Goal: Ask a question

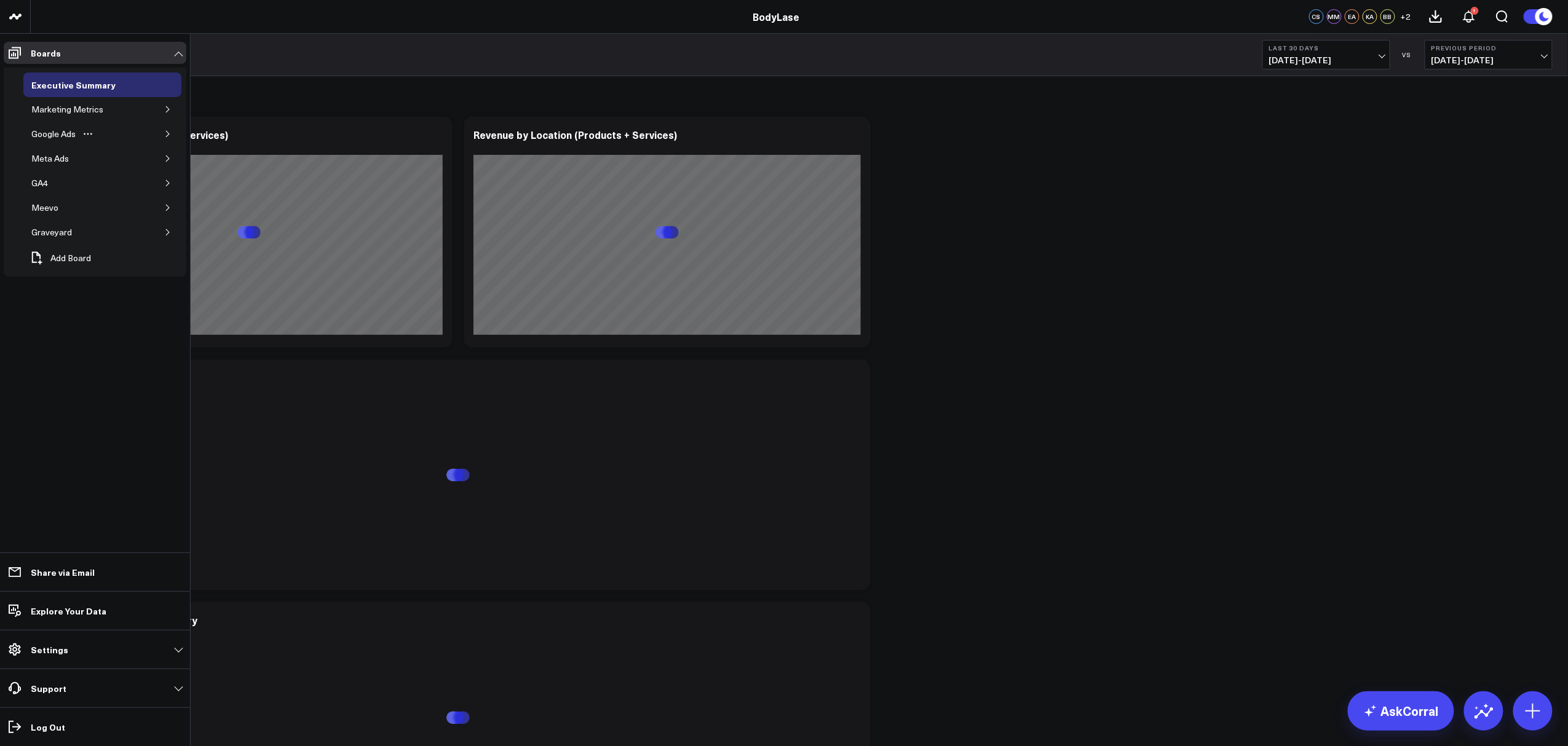
click at [165, 134] on icon "button" at bounding box center [168, 134] width 7 height 7
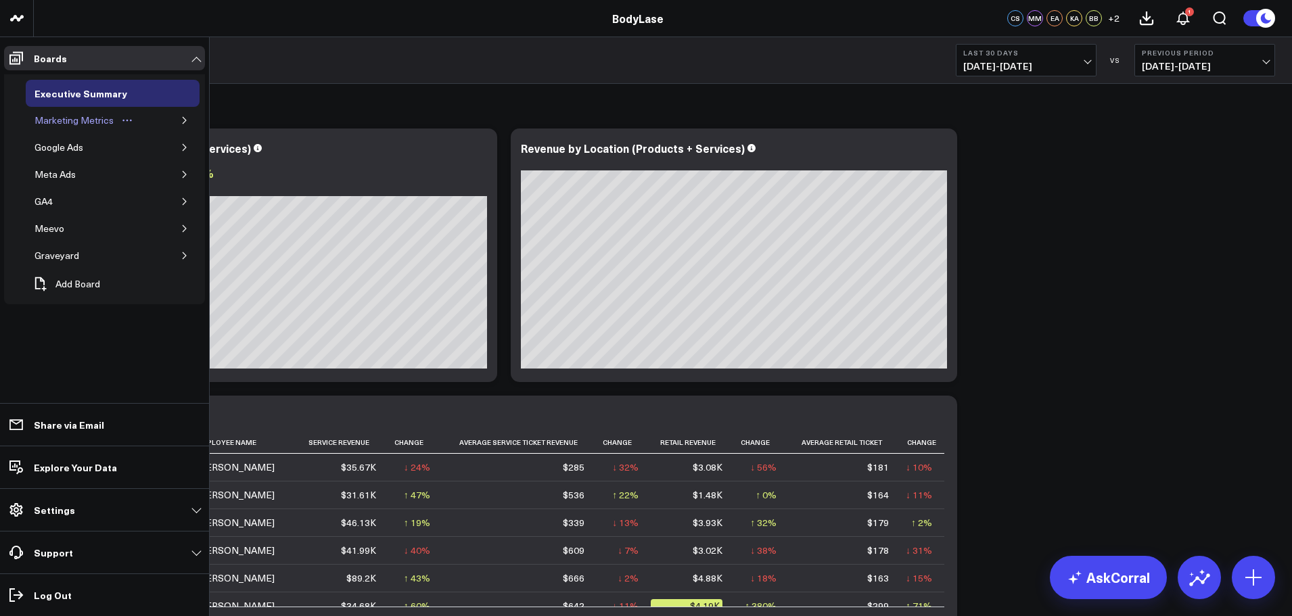
click at [103, 120] on div "Marketing Metrics" at bounding box center [74, 120] width 86 height 16
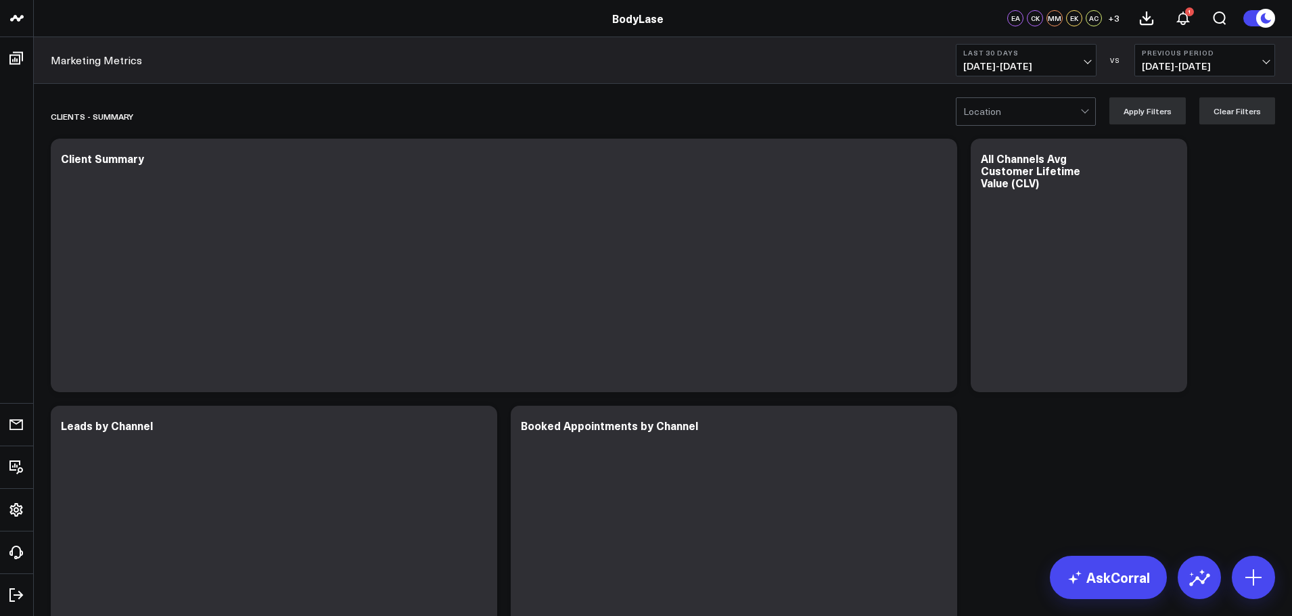
click at [1057, 54] on b "Last 30 Days" at bounding box center [1026, 53] width 126 height 8
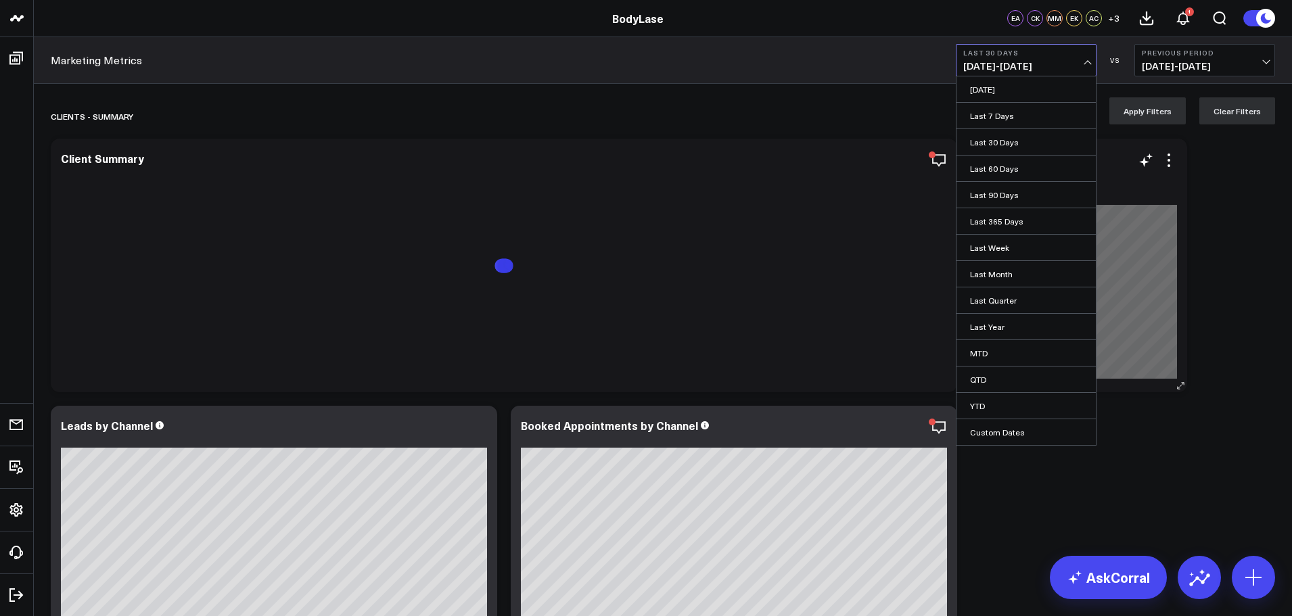
click at [991, 405] on link "YTD" at bounding box center [1025, 406] width 139 height 26
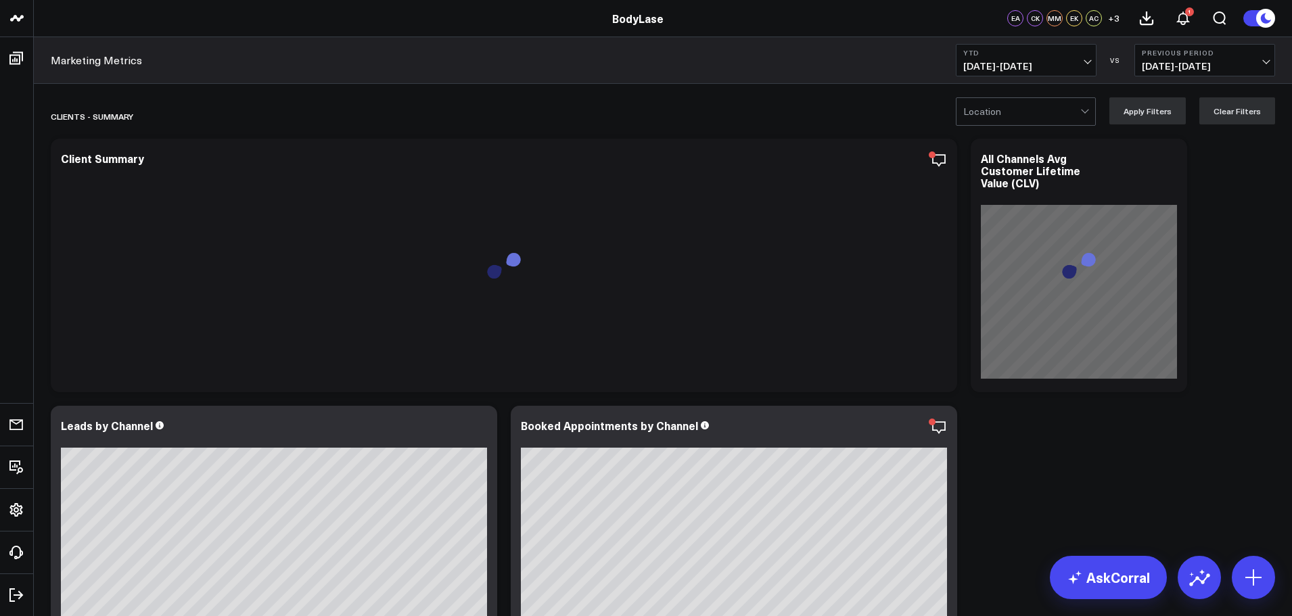
click at [1216, 64] on span "[DATE] - [DATE]" at bounding box center [1205, 66] width 126 height 11
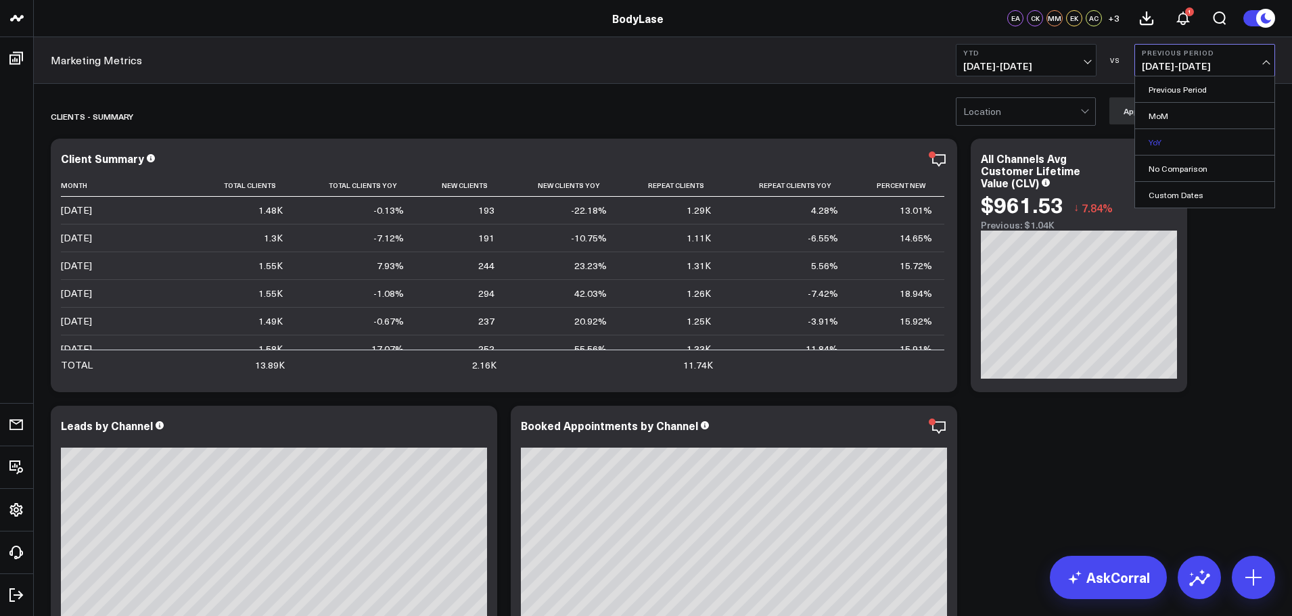
click at [1176, 147] on link "YoY" at bounding box center [1204, 142] width 139 height 26
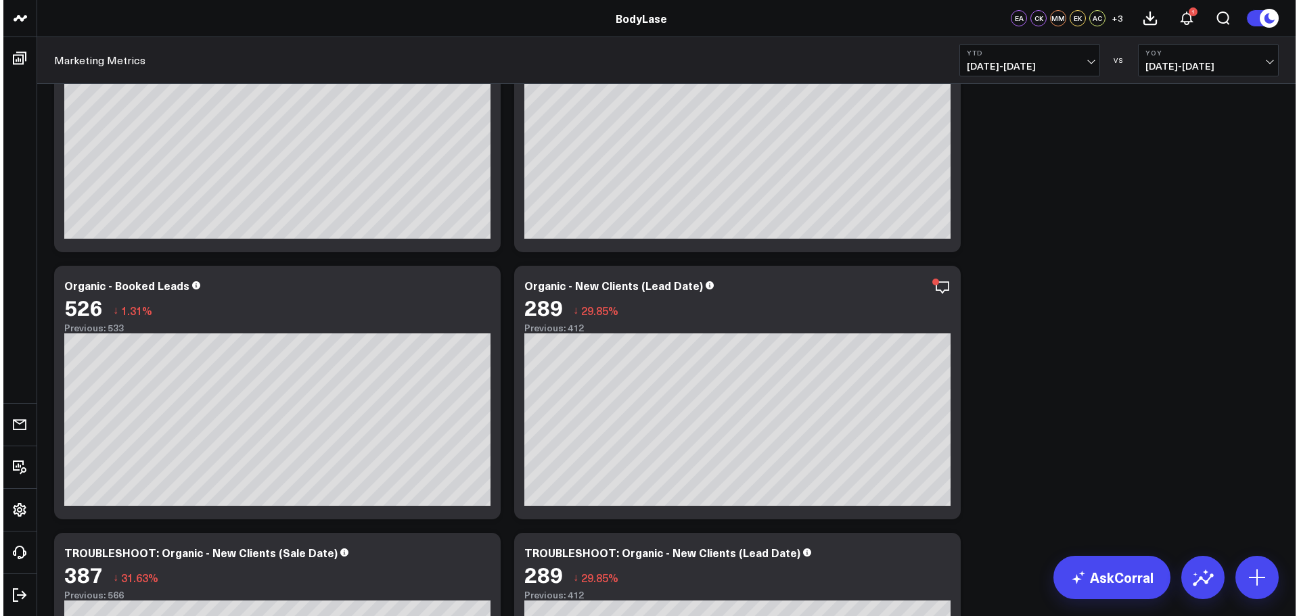
scroll to position [1556, 0]
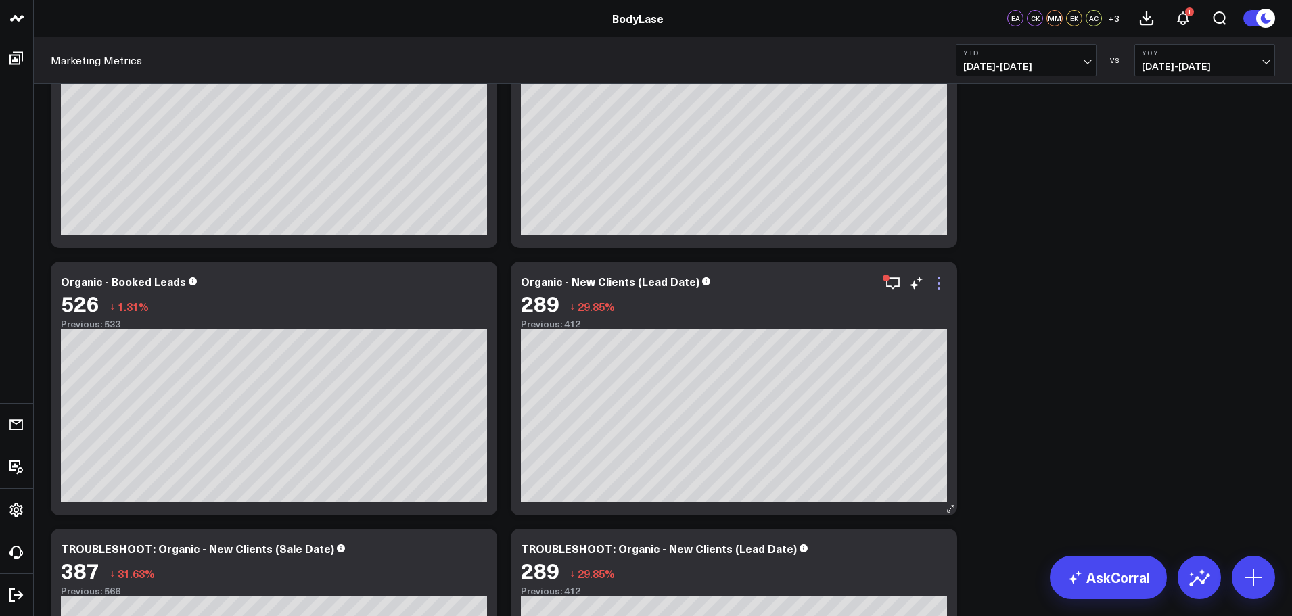
click at [939, 285] on icon at bounding box center [938, 283] width 3 height 3
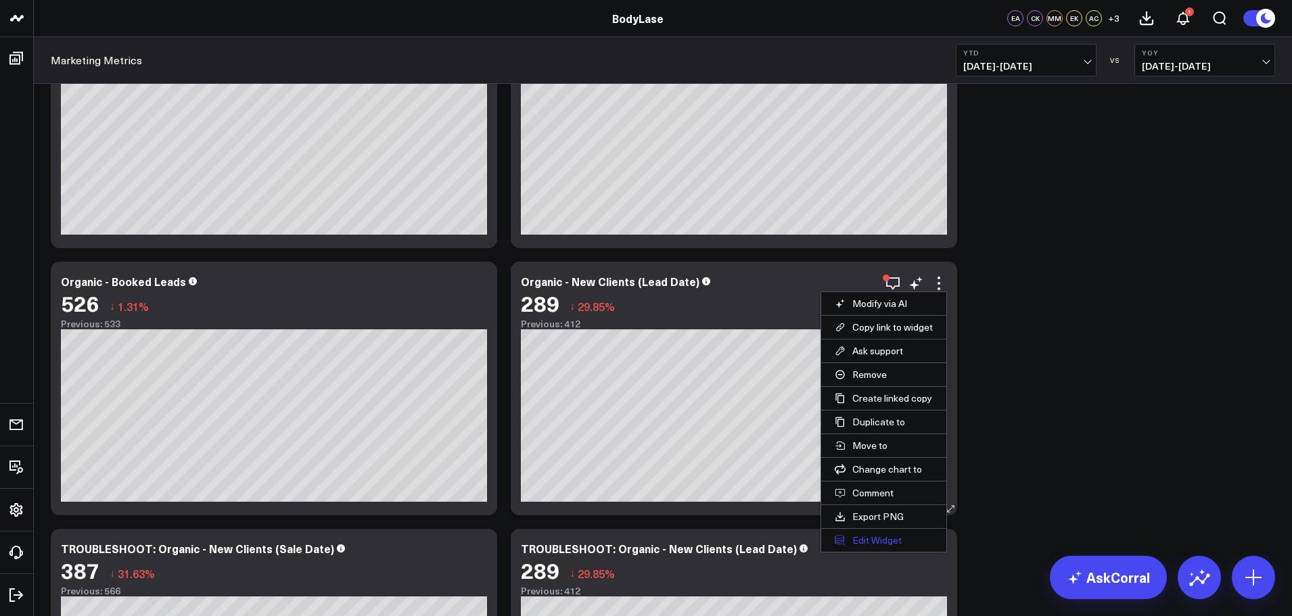
click at [889, 538] on button "Edit Widget" at bounding box center [883, 540] width 125 height 23
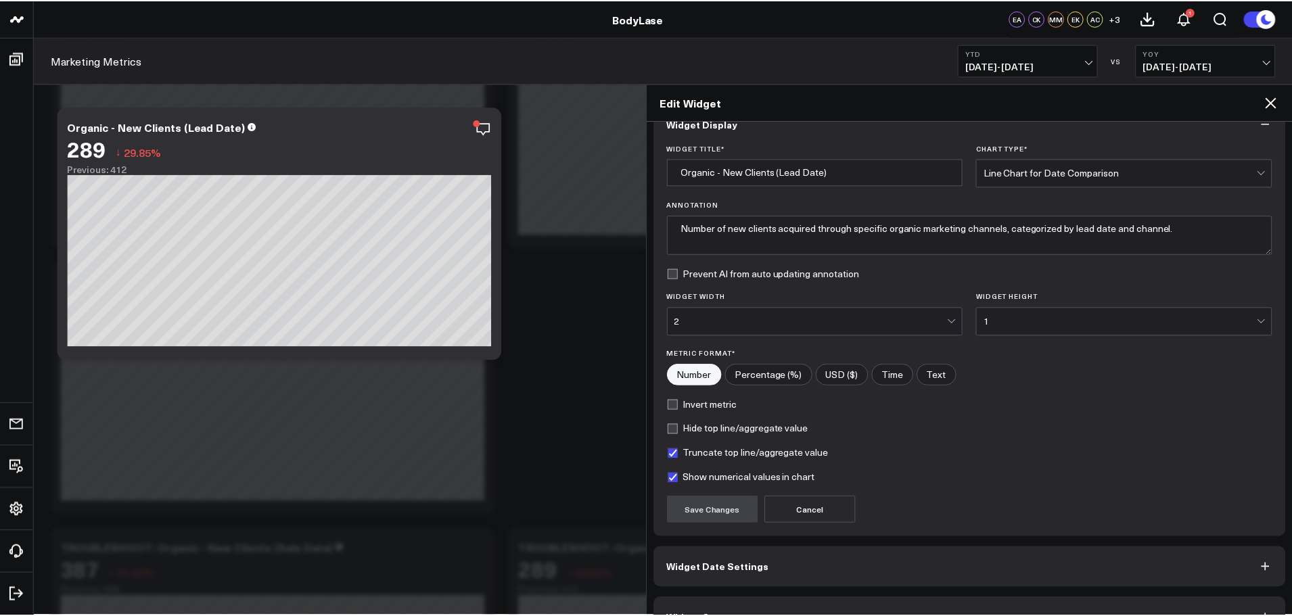
scroll to position [61, 0]
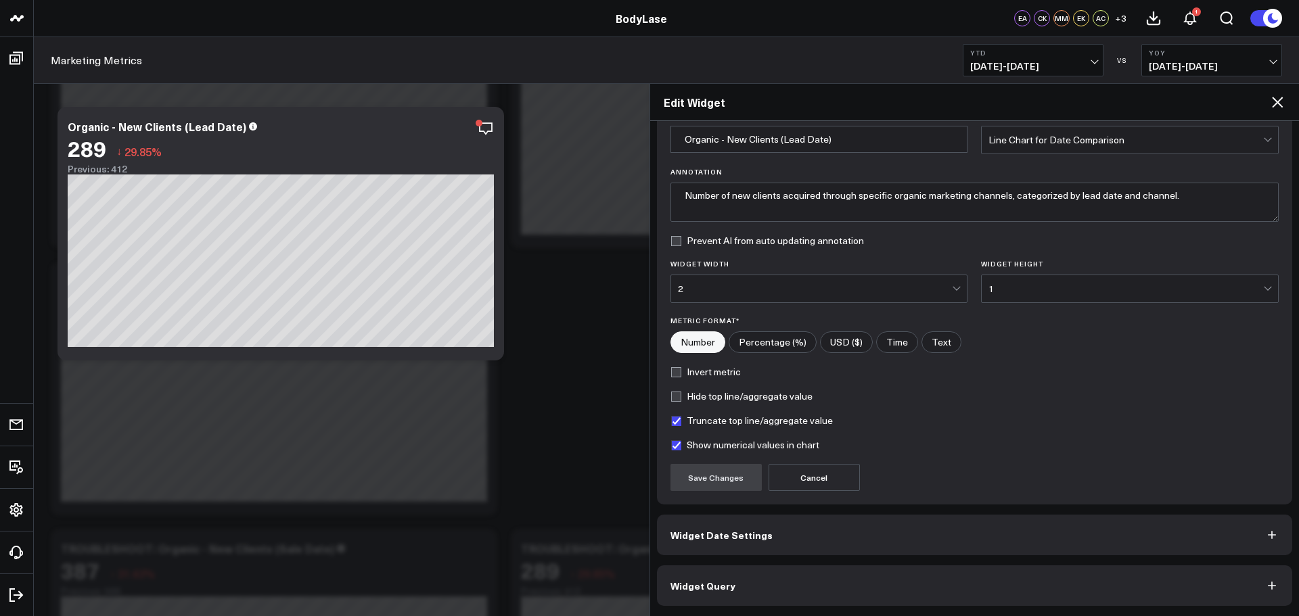
click at [815, 577] on button "Widget Query" at bounding box center [975, 585] width 636 height 41
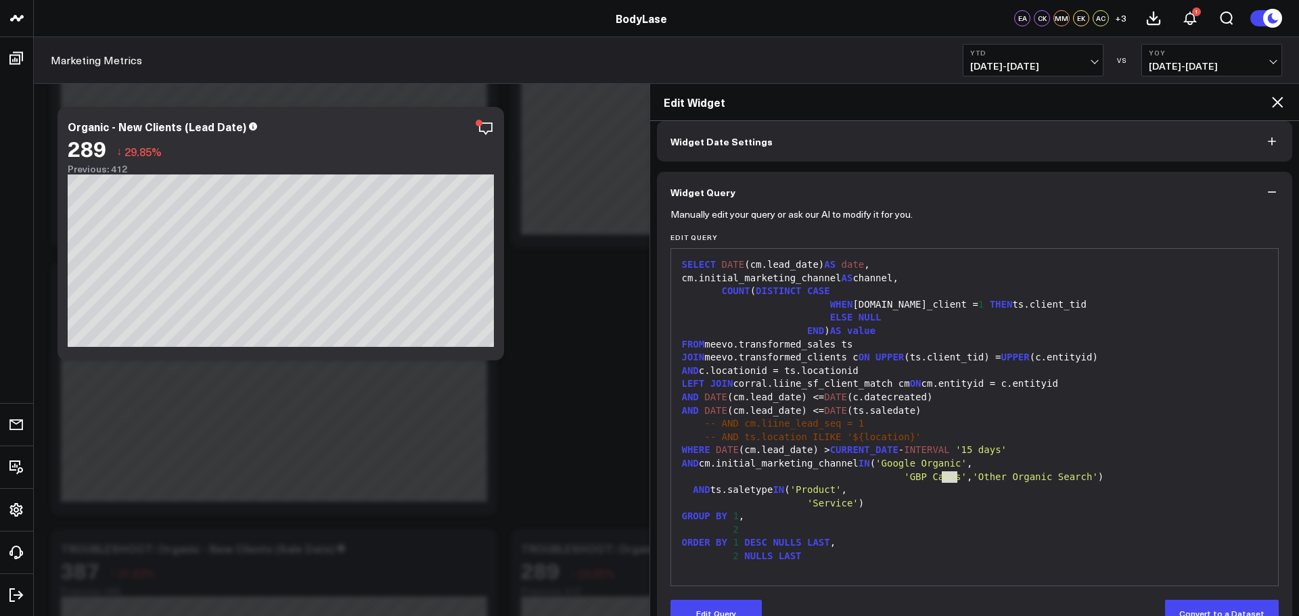
drag, startPoint x: 944, startPoint y: 480, endPoint x: 956, endPoint y: 475, distance: 12.7
click at [956, 475] on div "'GBP Calls' , 'Other Organic Search' )" at bounding box center [975, 478] width 594 height 14
click at [446, 132] on icon "button" at bounding box center [440, 128] width 16 height 16
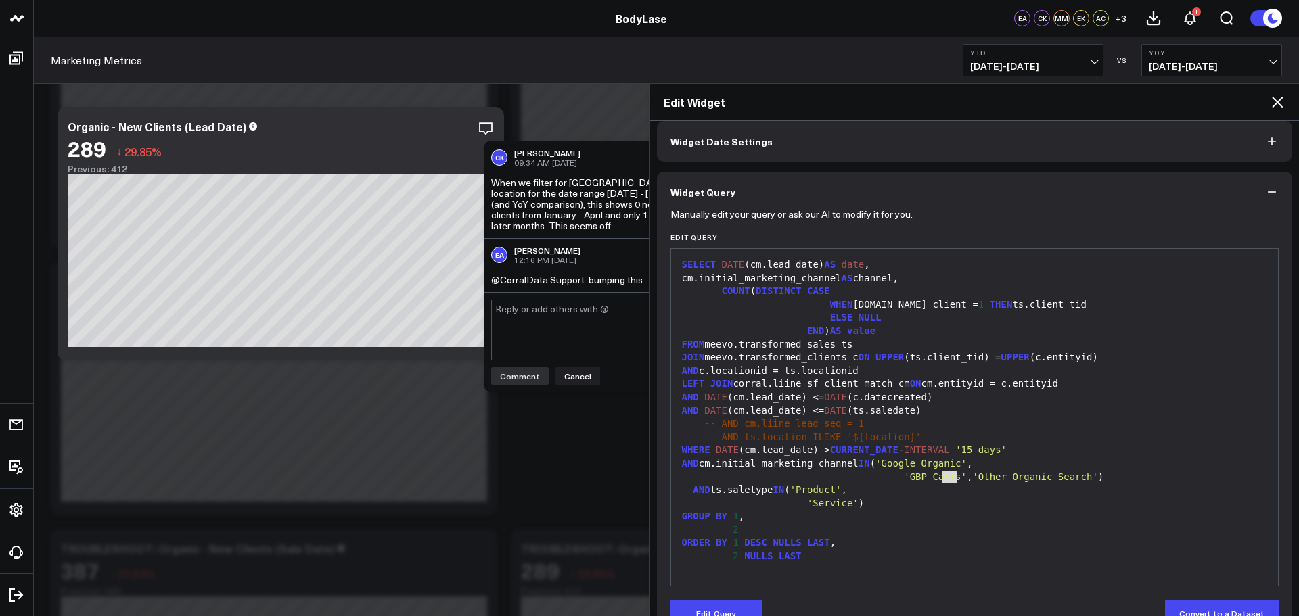
click at [1282, 105] on icon at bounding box center [1277, 102] width 16 height 16
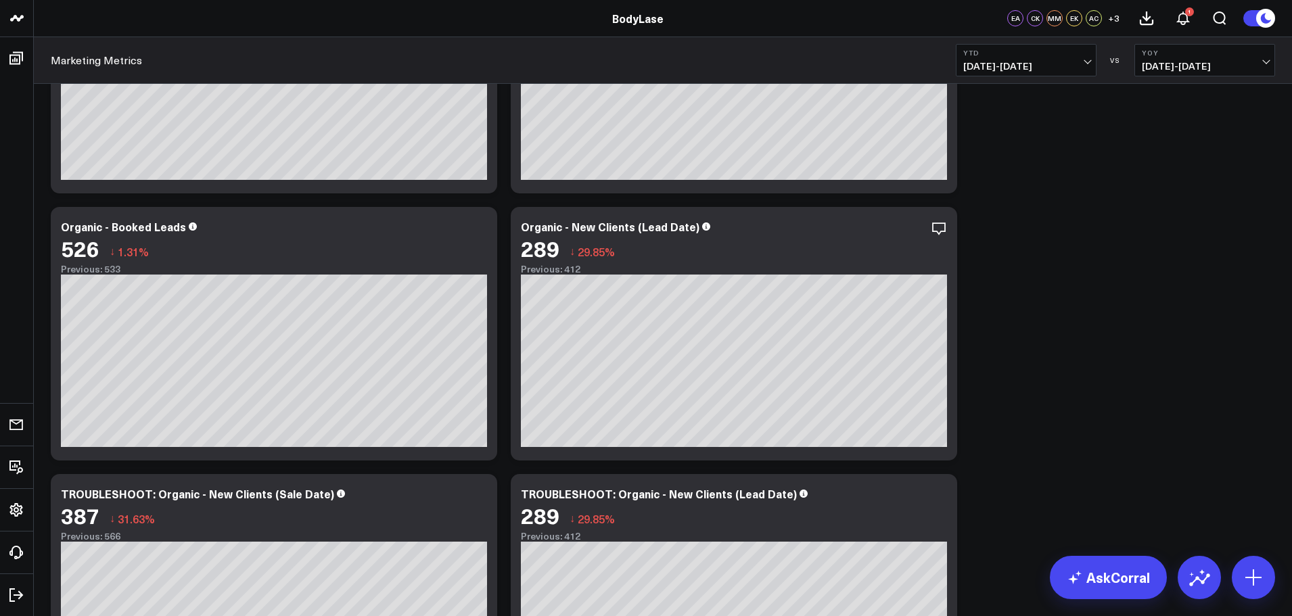
scroll to position [1623, 0]
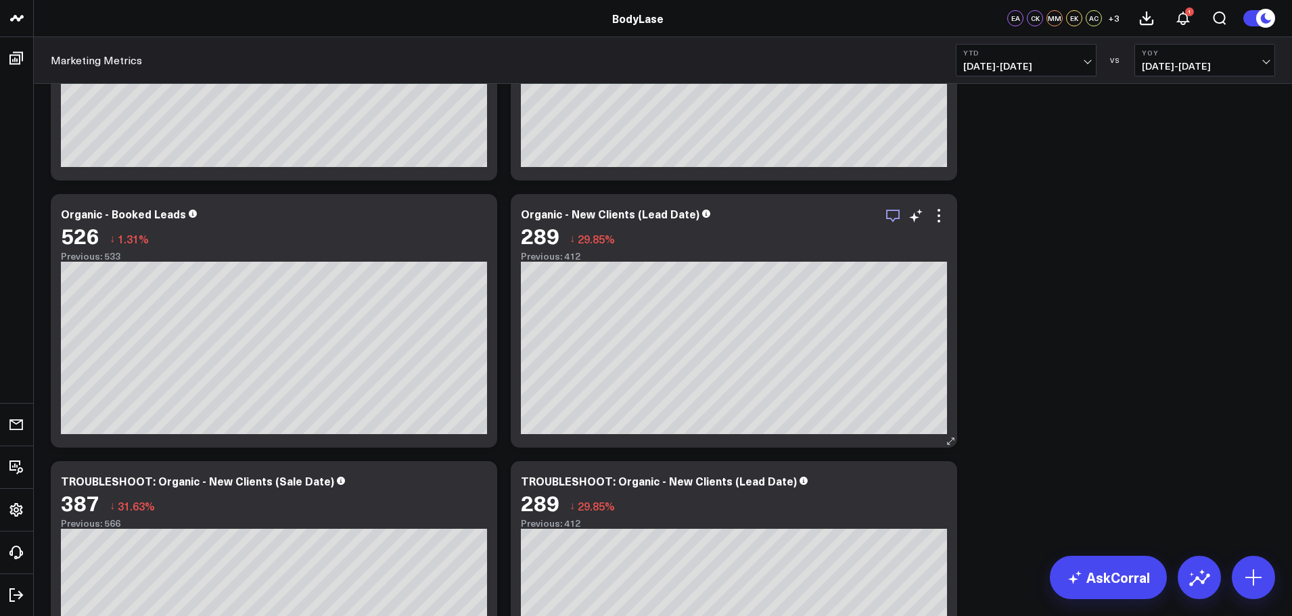
click at [891, 220] on icon "button" at bounding box center [893, 216] width 16 height 16
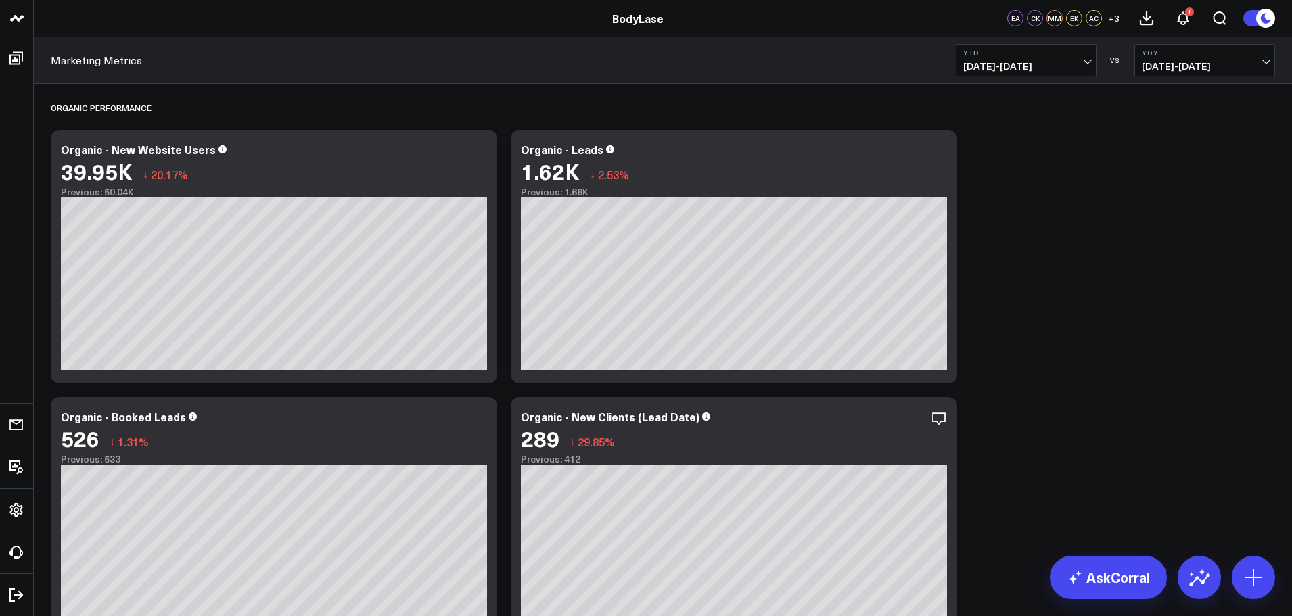
scroll to position [1488, 0]
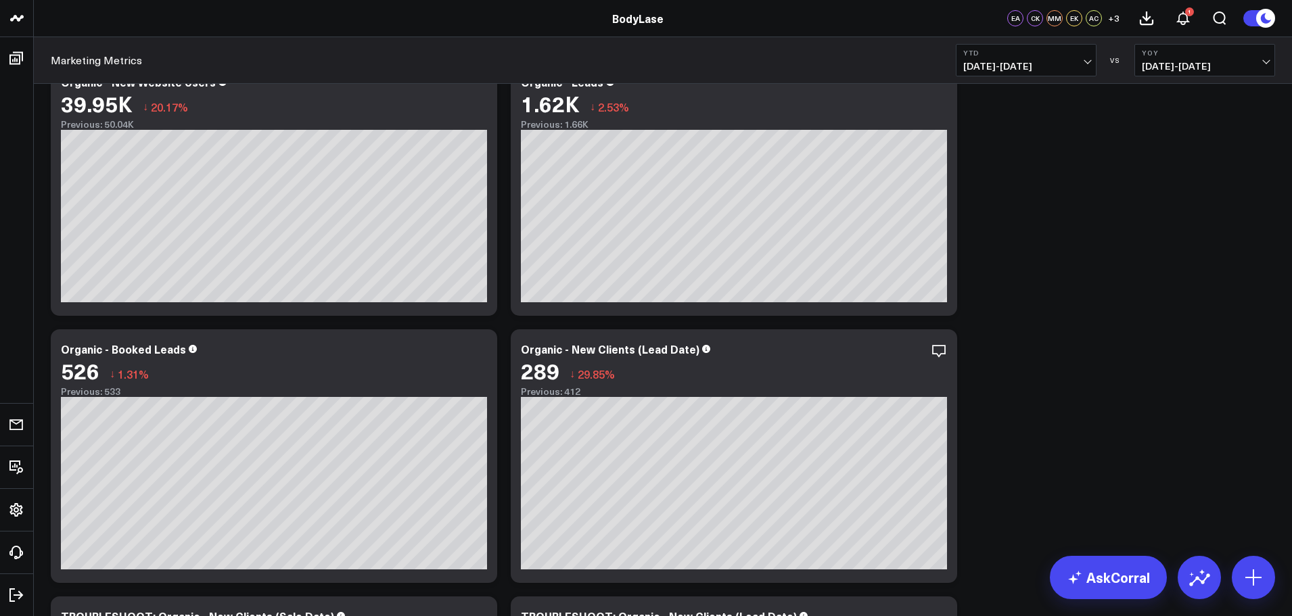
click at [1065, 63] on span "[DATE] - [DATE]" at bounding box center [1026, 66] width 126 height 11
click at [995, 302] on link "Last Quarter" at bounding box center [1025, 300] width 139 height 26
click at [1202, 66] on span "[DATE] - [DATE]" at bounding box center [1205, 66] width 126 height 11
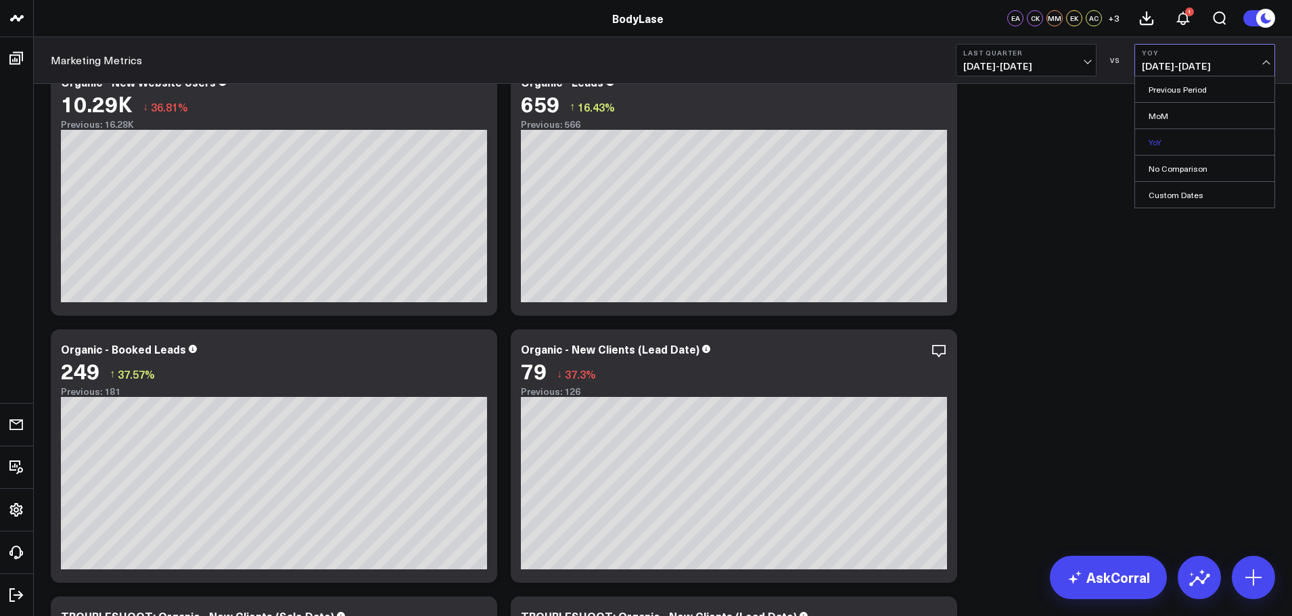
click at [1175, 142] on link "YoY" at bounding box center [1204, 142] width 139 height 26
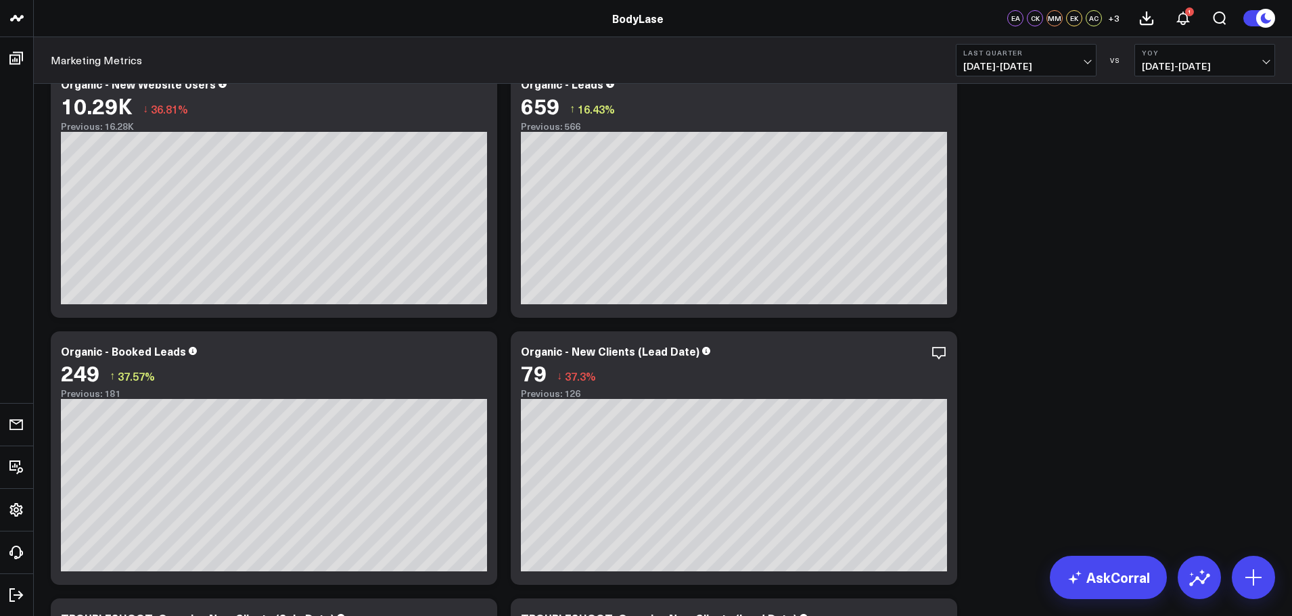
scroll to position [1488, 0]
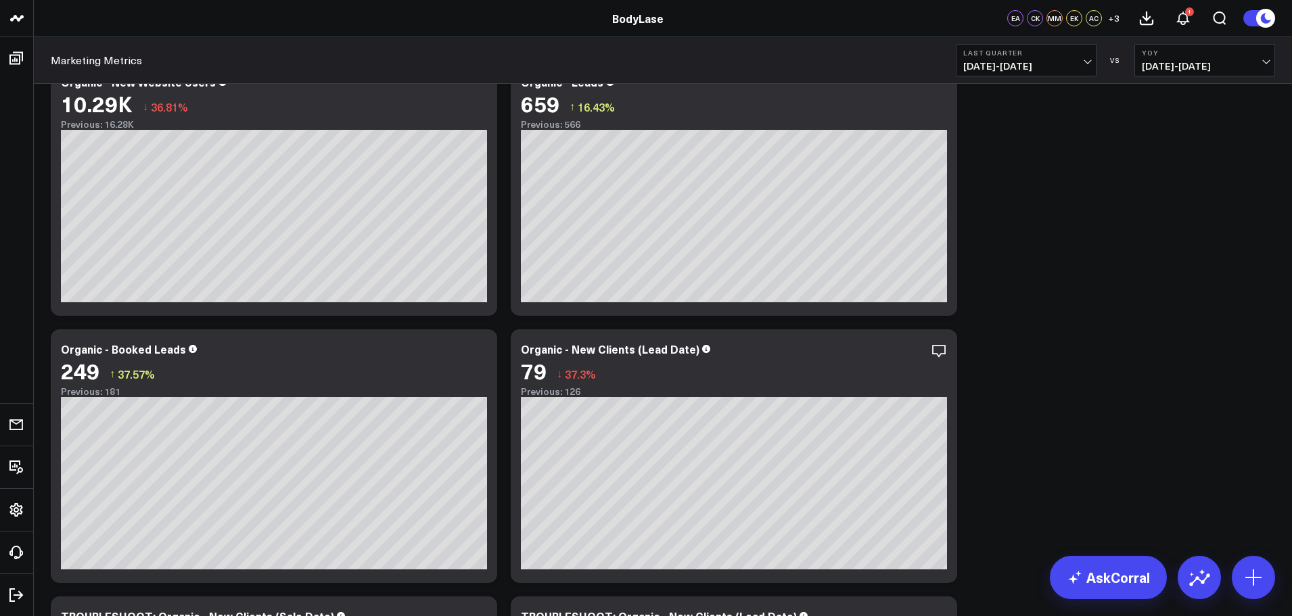
click at [1036, 55] on b "Last Quarter" at bounding box center [1026, 53] width 126 height 8
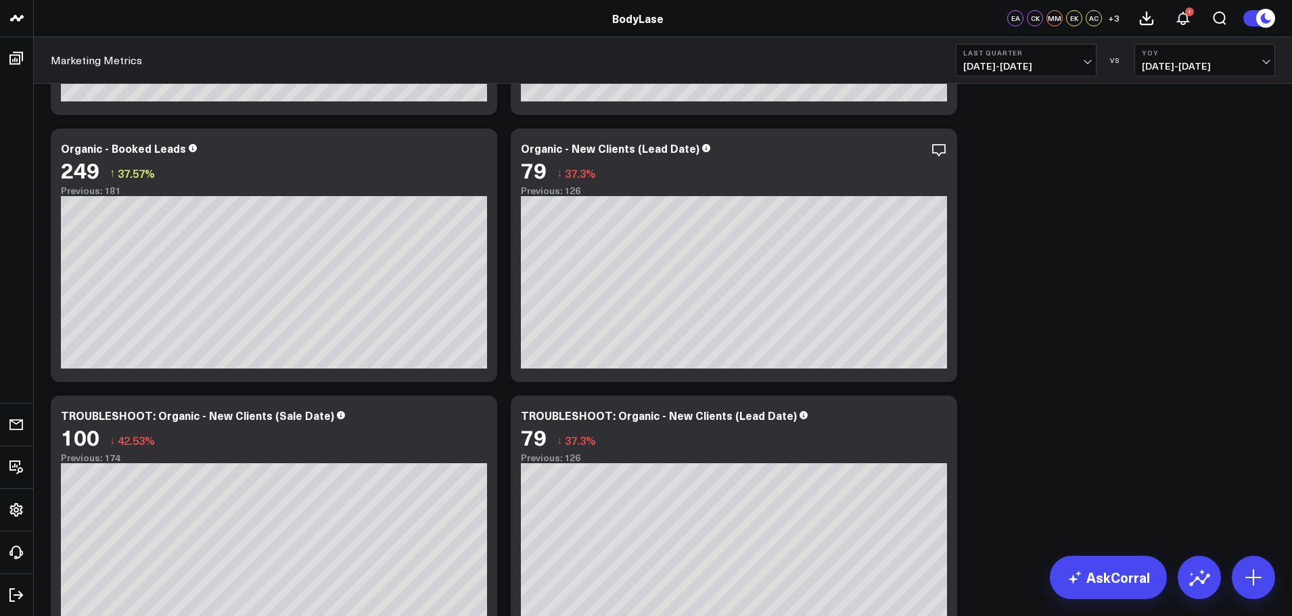
scroll to position [1623, 0]
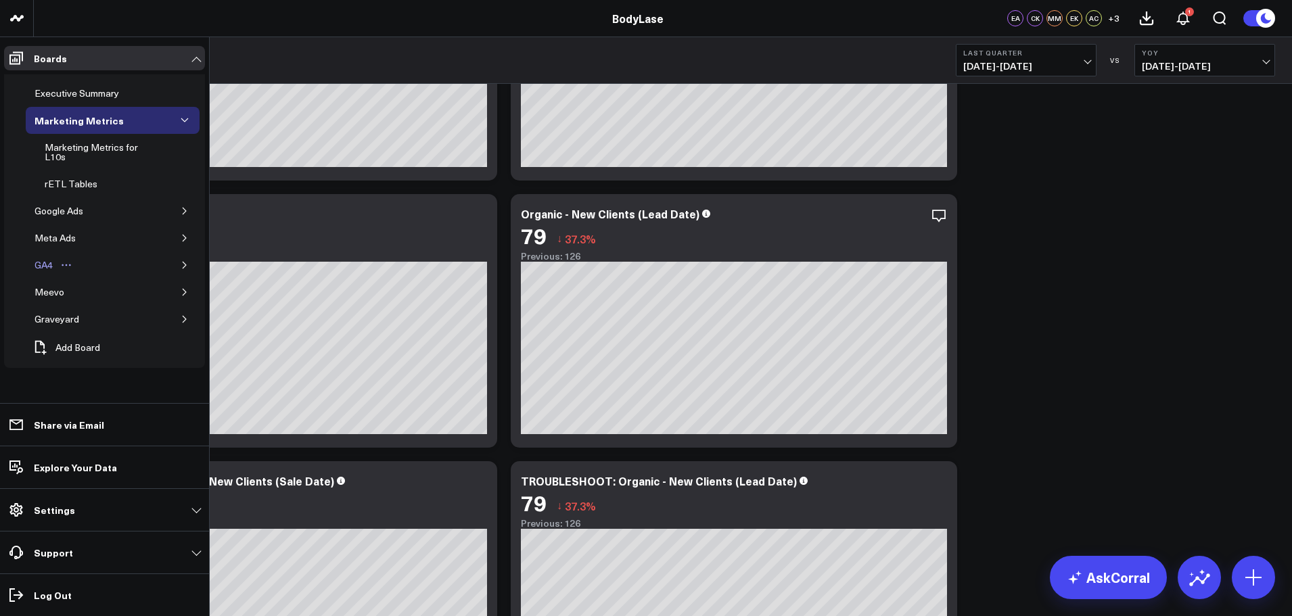
click at [41, 261] on div "GA4" at bounding box center [43, 265] width 25 height 16
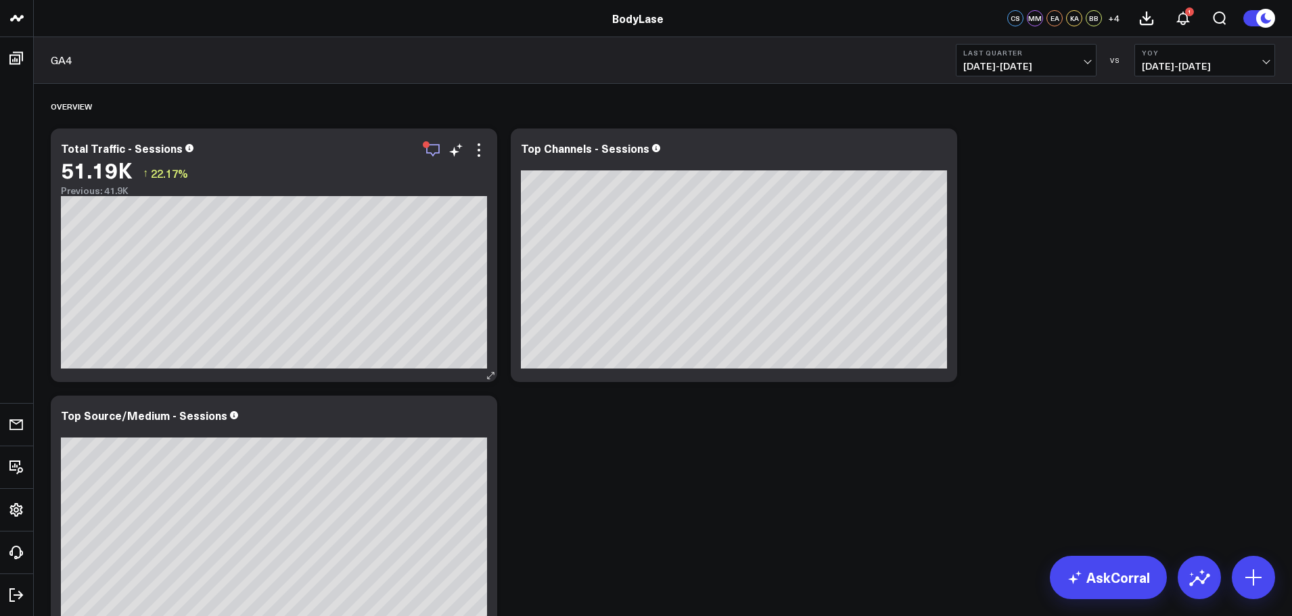
click at [428, 153] on icon "button" at bounding box center [433, 150] width 14 height 13
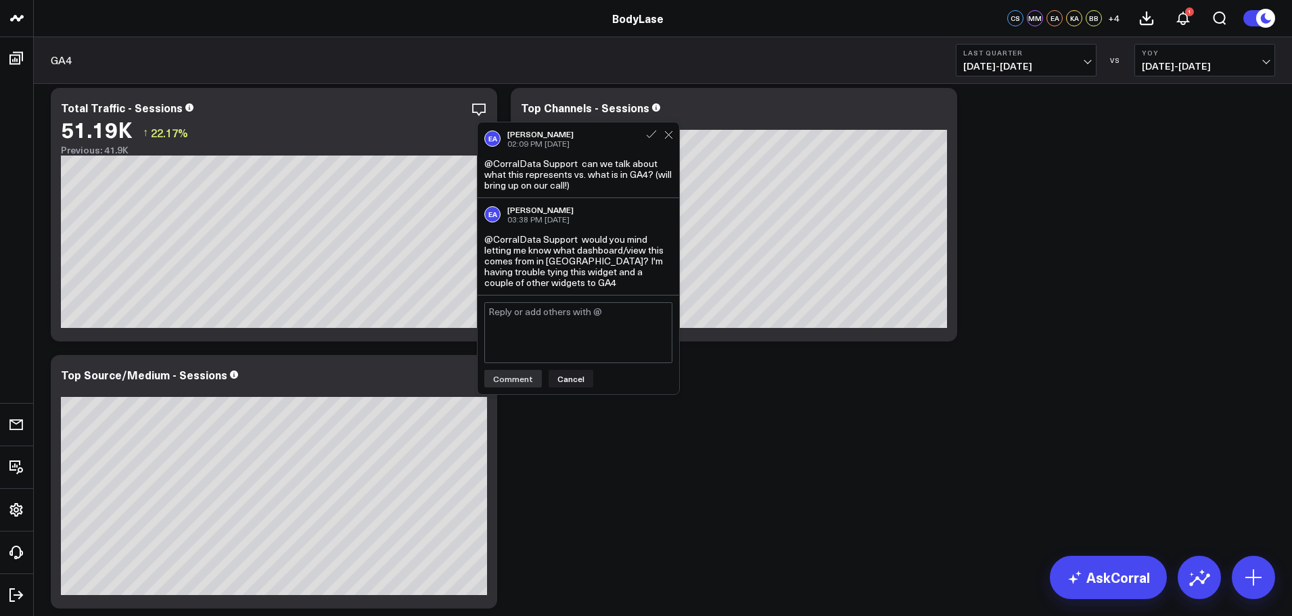
scroll to position [68, 0]
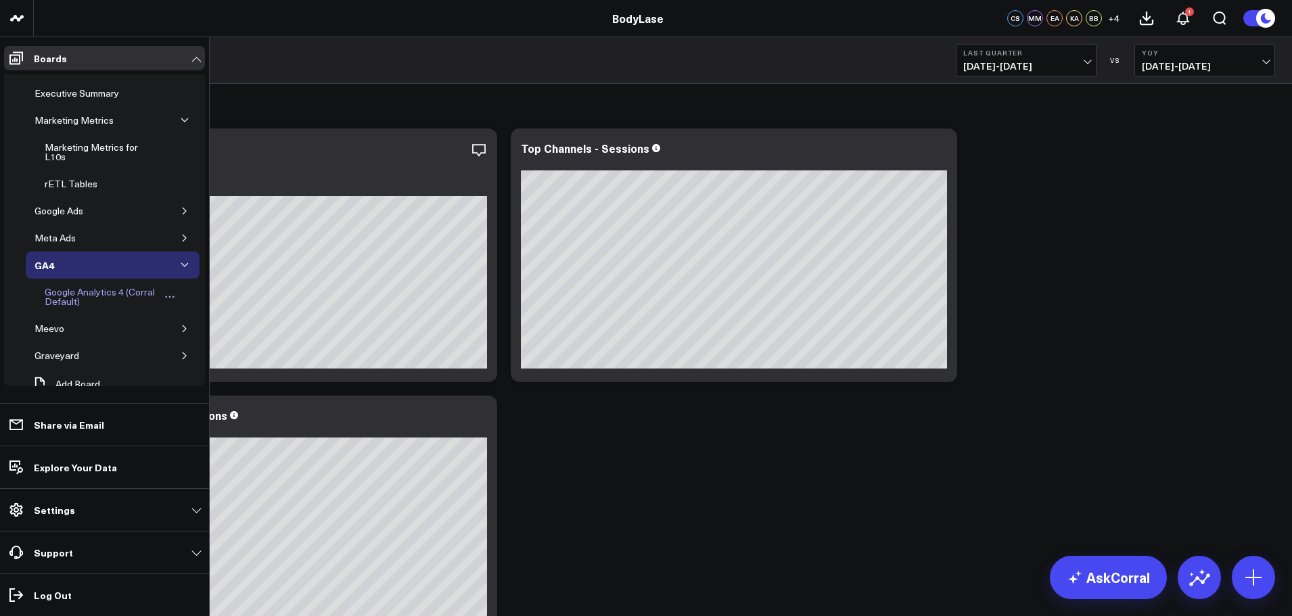
click at [98, 297] on div "Google Analytics 4 (Corral Default)" at bounding box center [101, 297] width 121 height 26
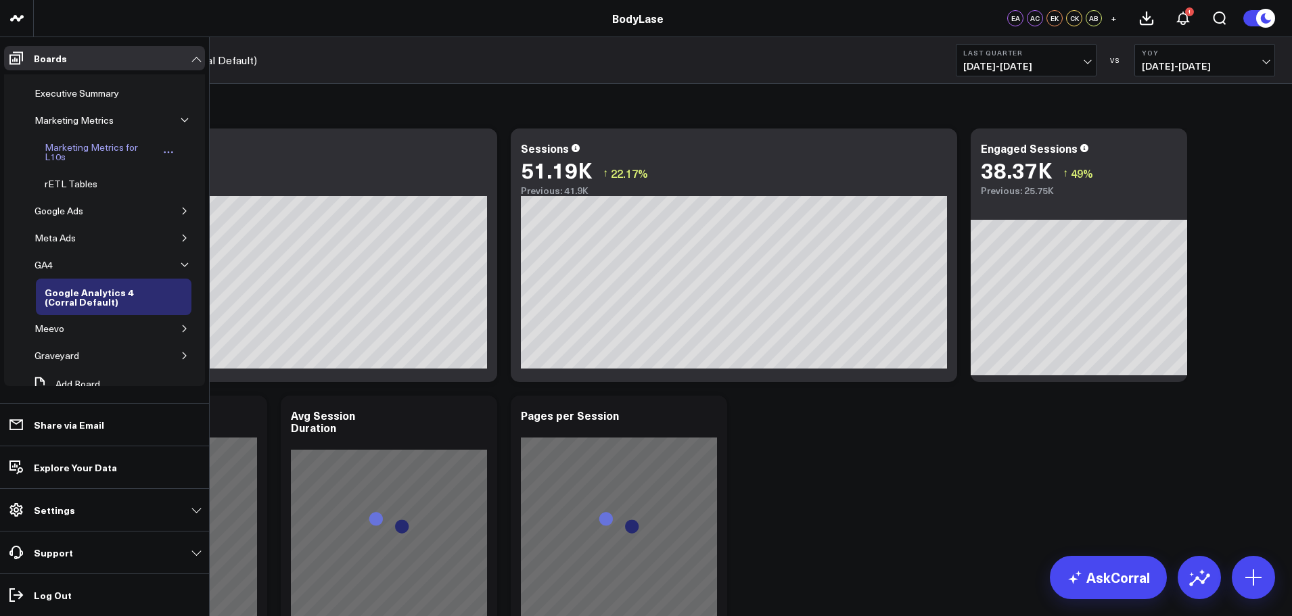
click at [55, 151] on div "Marketing Metrics for L10s" at bounding box center [99, 152] width 117 height 26
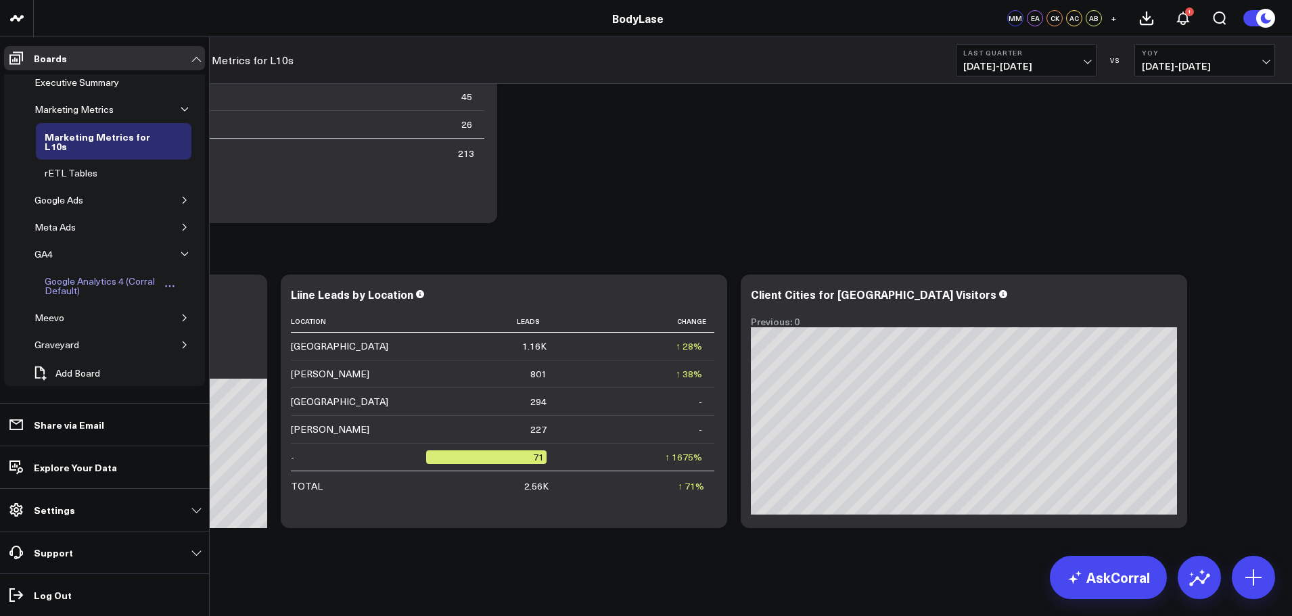
scroll to position [18, 0]
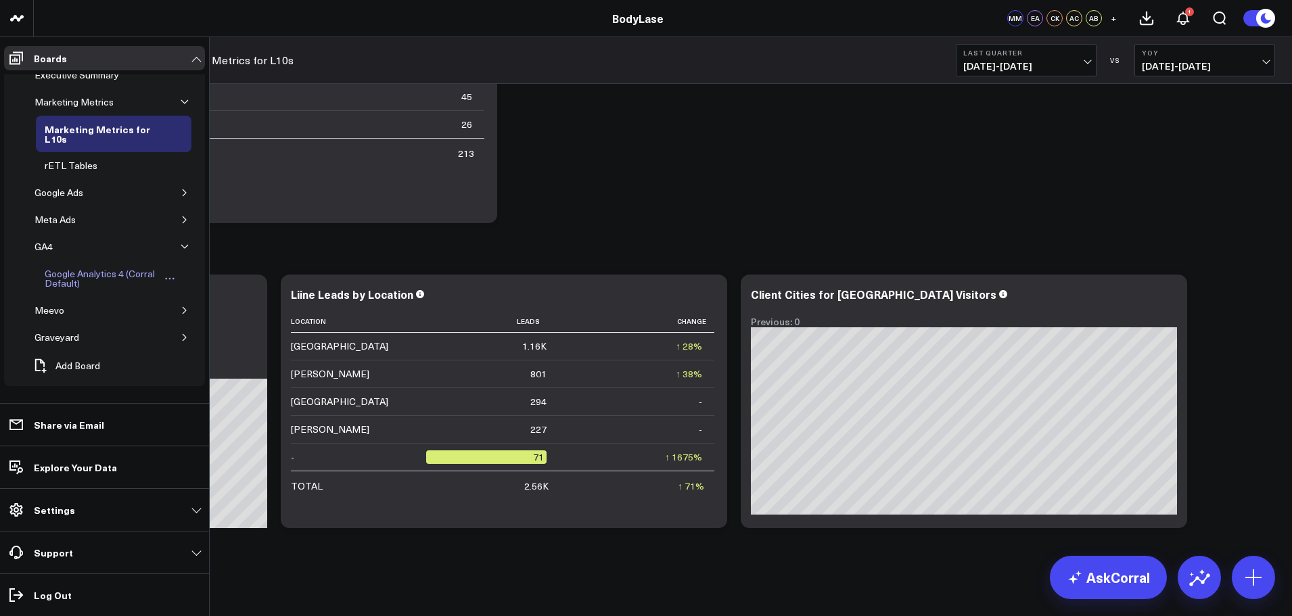
click at [74, 274] on div "Google Analytics 4 (Corral Default)" at bounding box center [101, 279] width 121 height 26
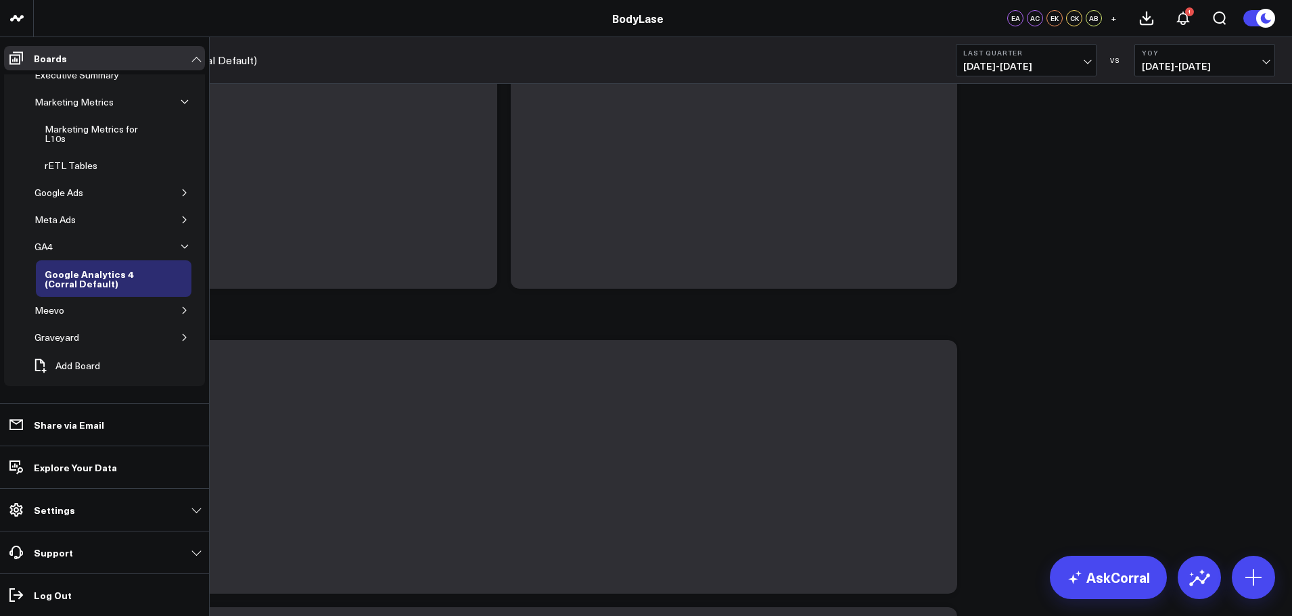
scroll to position [5, 0]
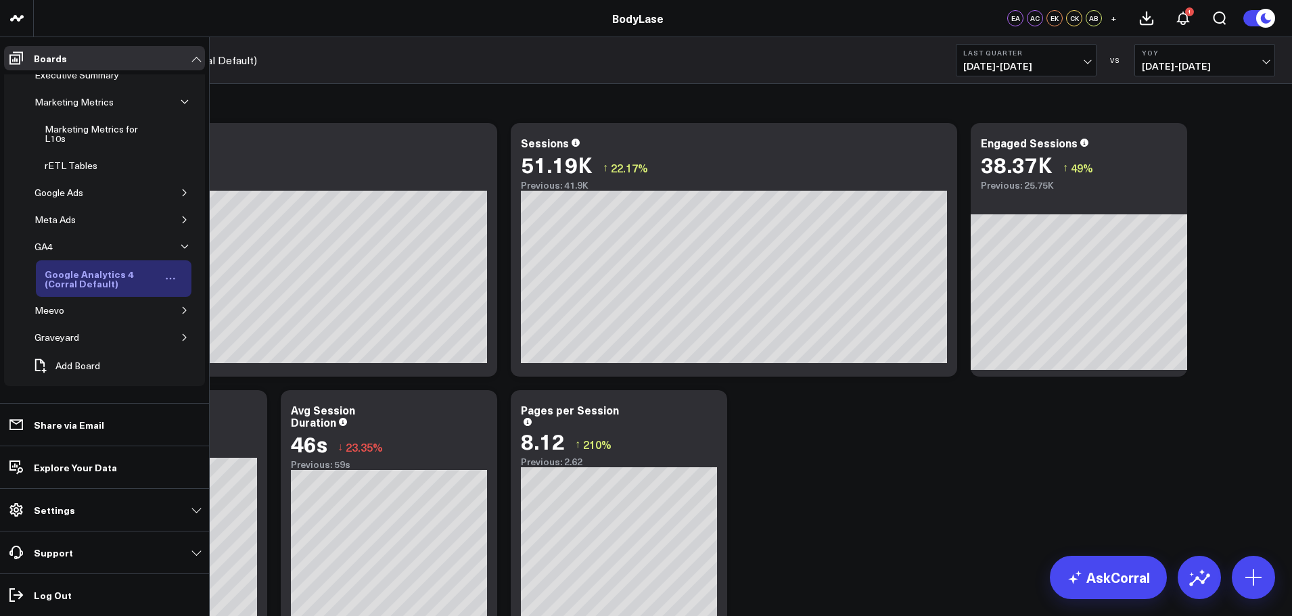
click at [165, 279] on icon "Open board menu" at bounding box center [170, 278] width 11 height 11
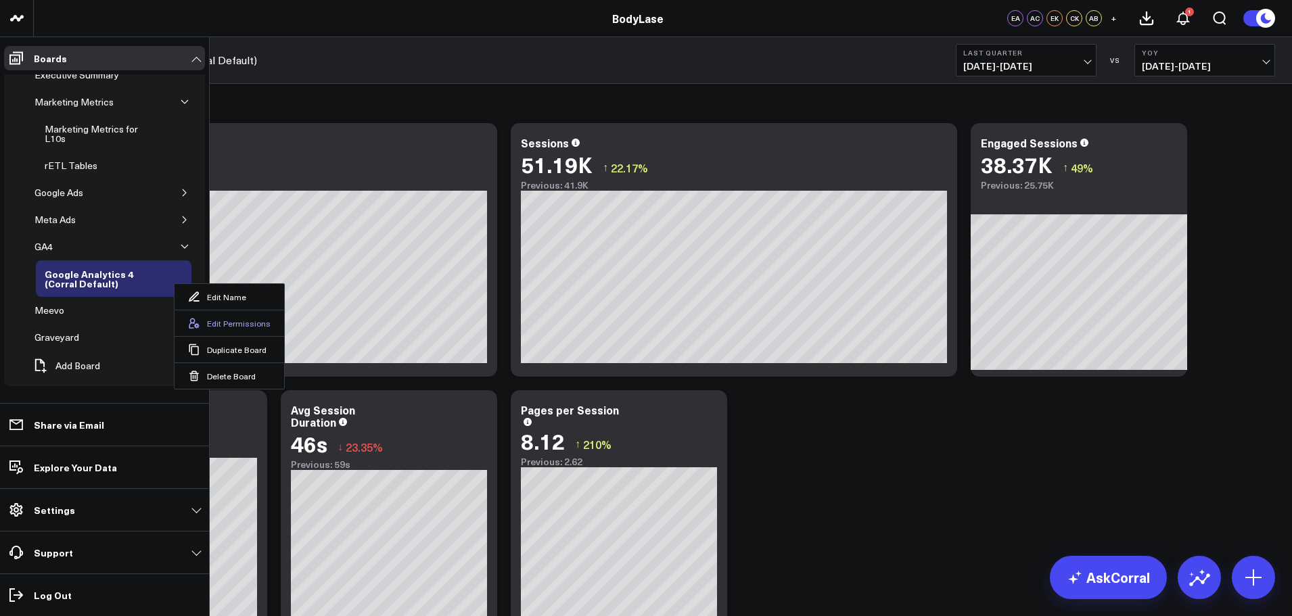
click at [227, 319] on button "Edit Permissions" at bounding box center [229, 323] width 110 height 26
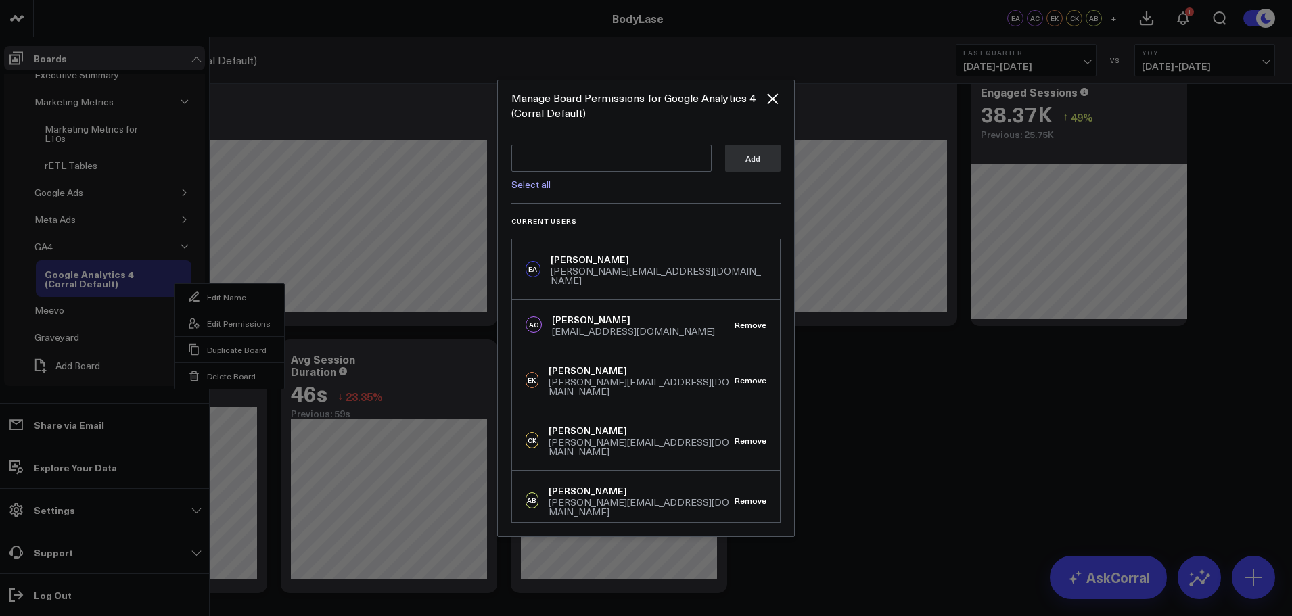
scroll to position [73, 0]
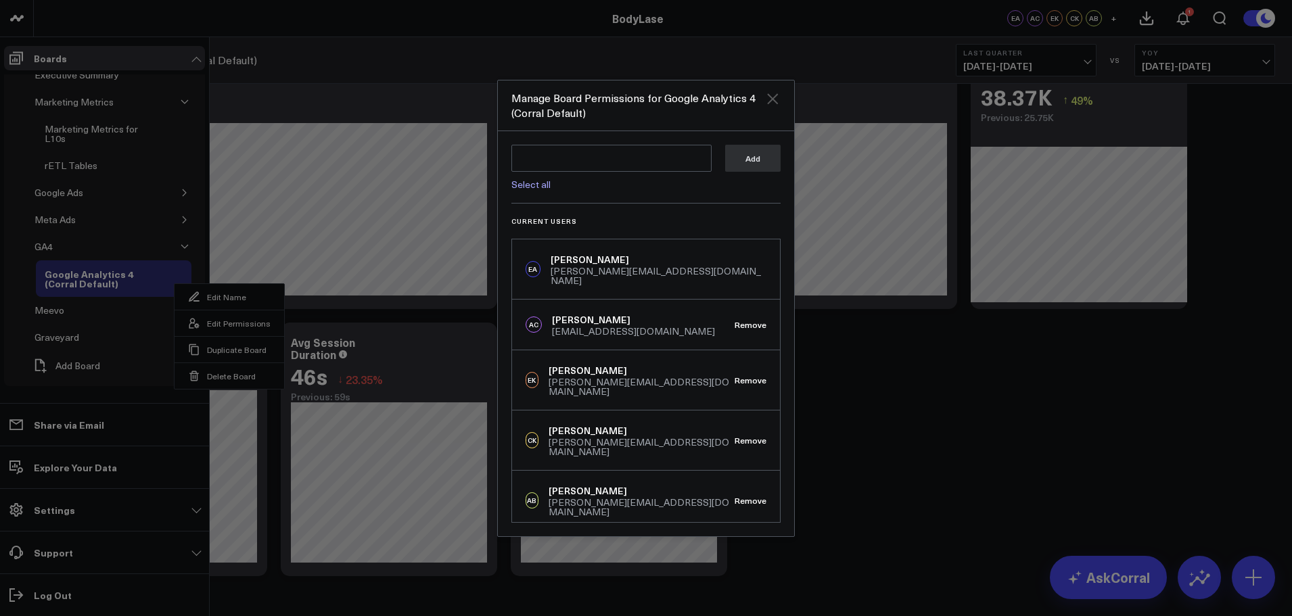
click at [771, 107] on icon "Close" at bounding box center [772, 99] width 16 height 16
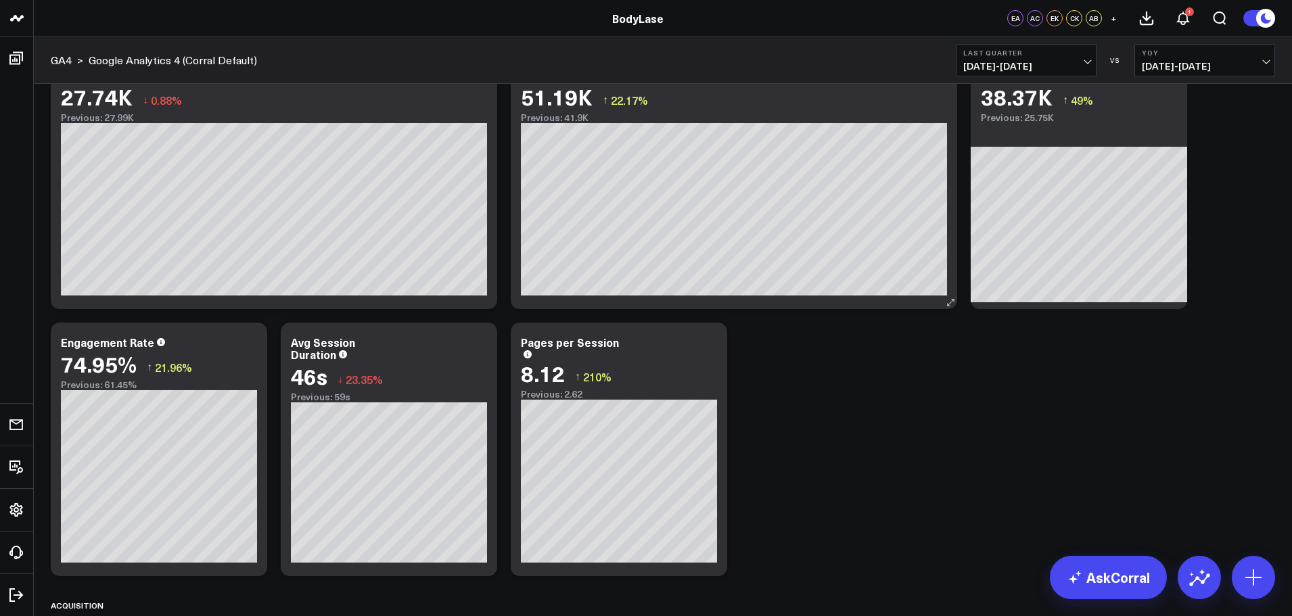
scroll to position [0, 0]
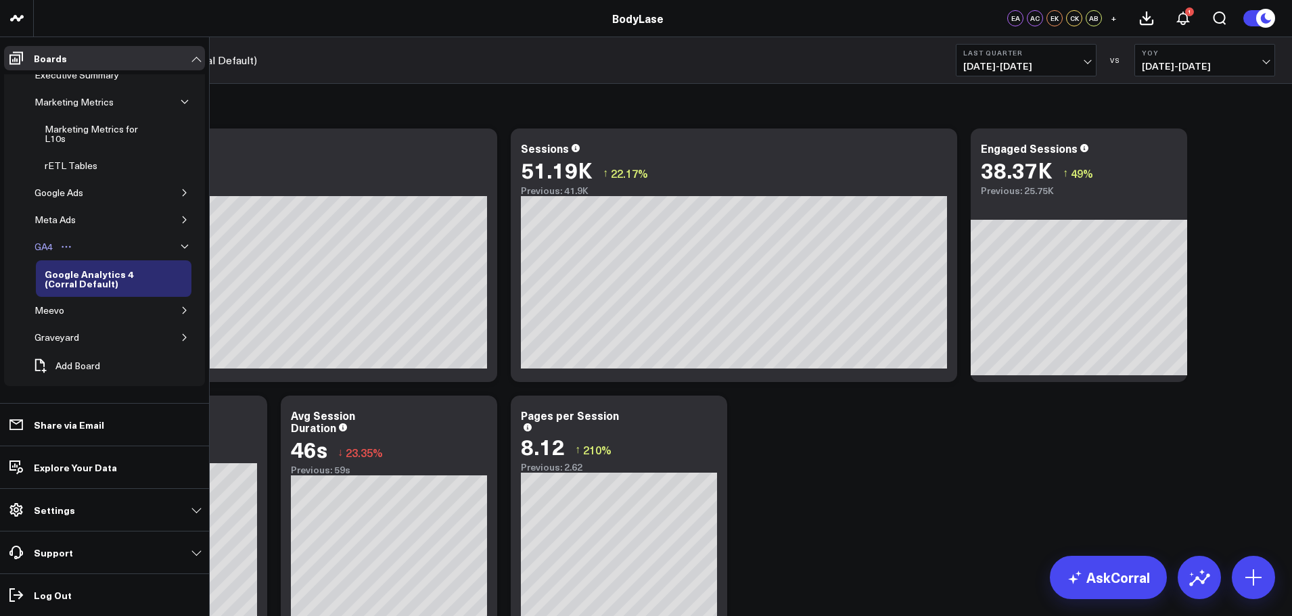
click at [45, 247] on div "GA4" at bounding box center [43, 247] width 25 height 16
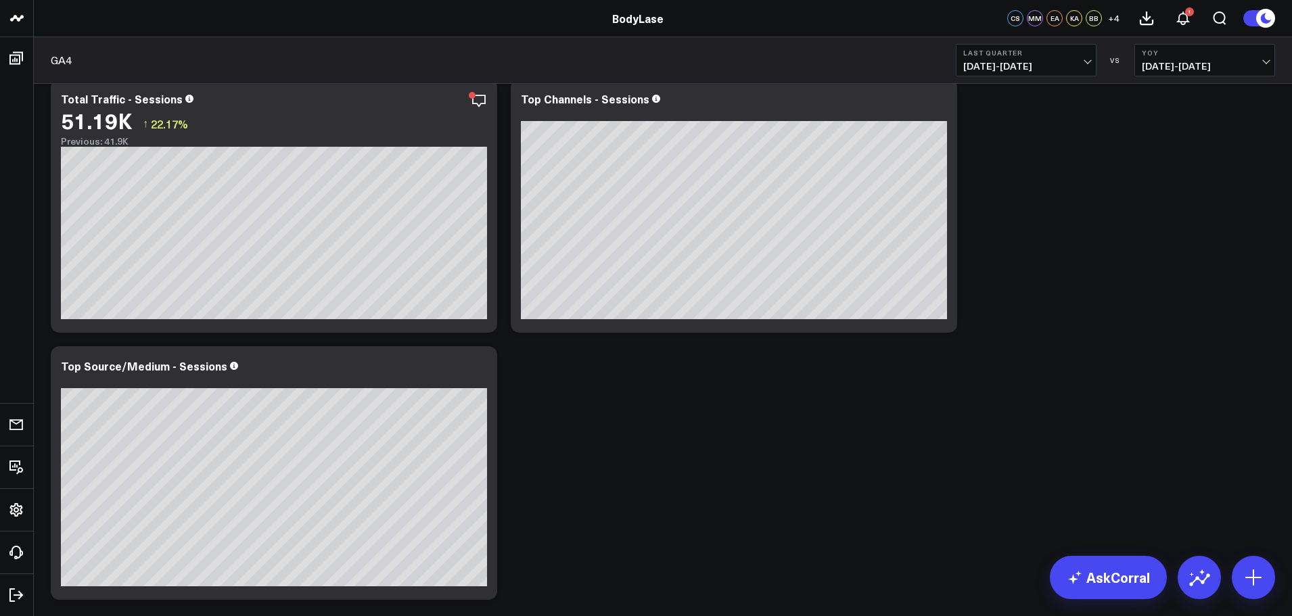
scroll to position [68, 0]
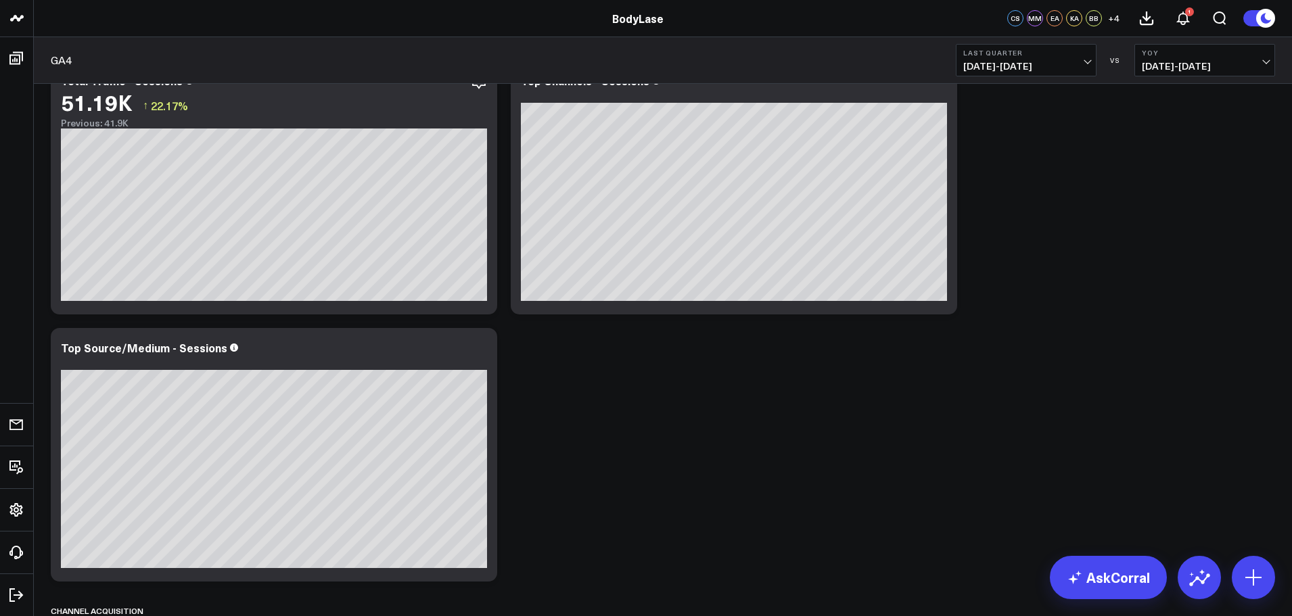
click at [1212, 63] on span "[DATE] - [DATE]" at bounding box center [1205, 66] width 126 height 11
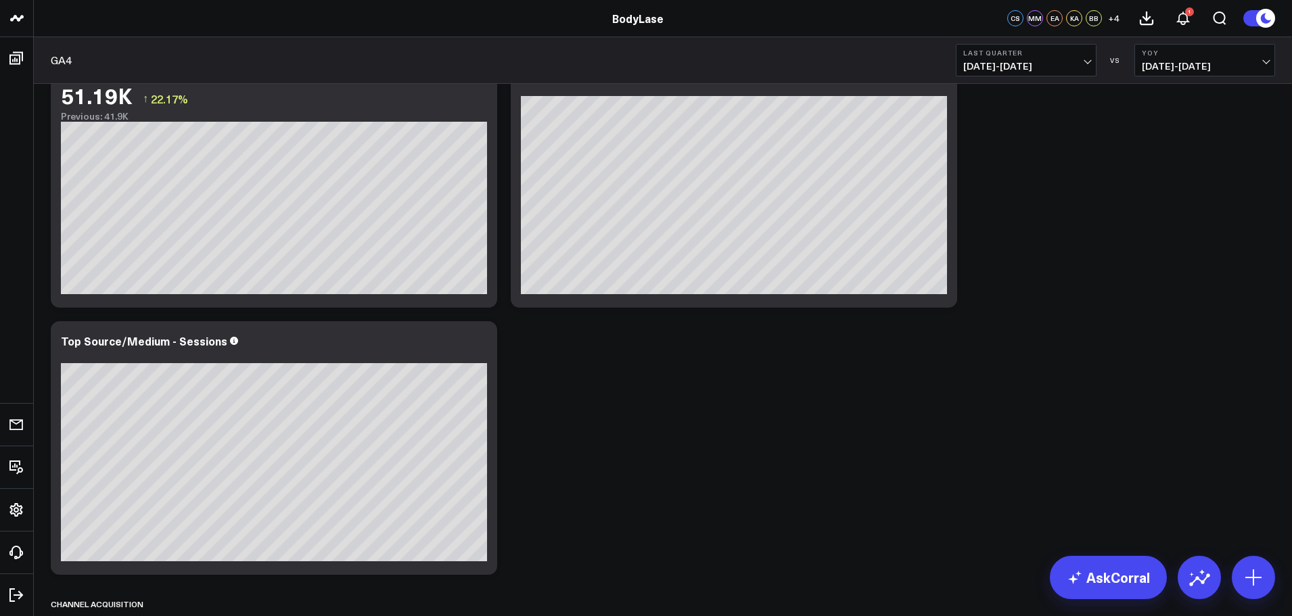
scroll to position [0, 0]
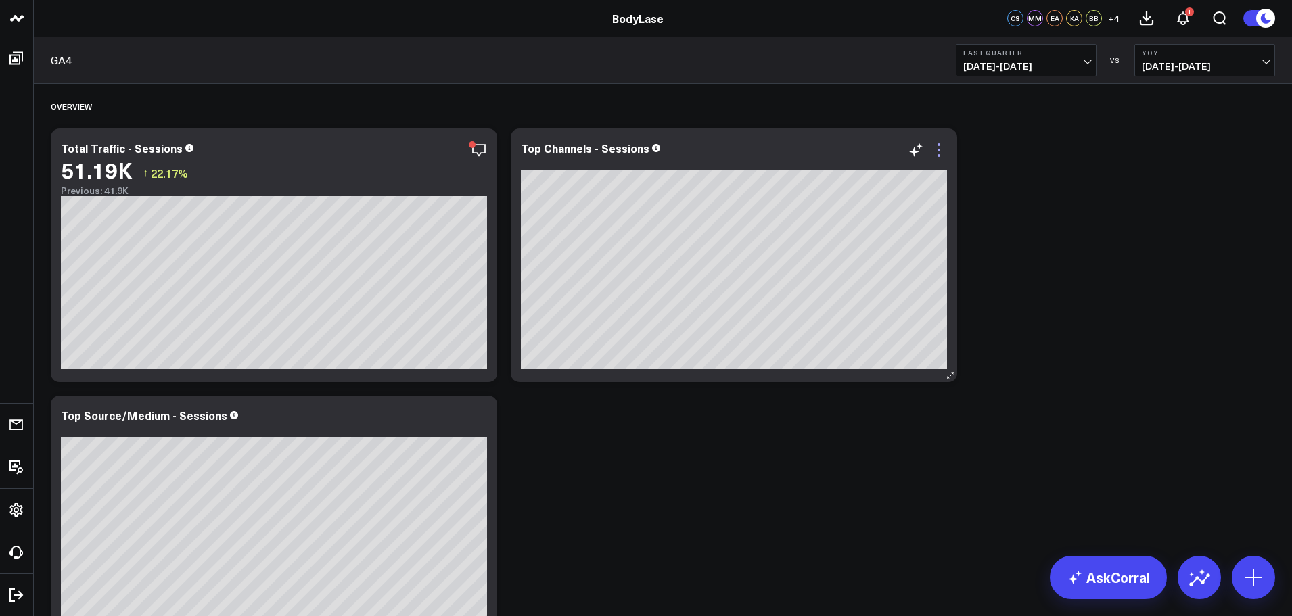
click at [933, 153] on icon at bounding box center [939, 150] width 16 height 16
click at [937, 156] on icon at bounding box center [939, 150] width 16 height 16
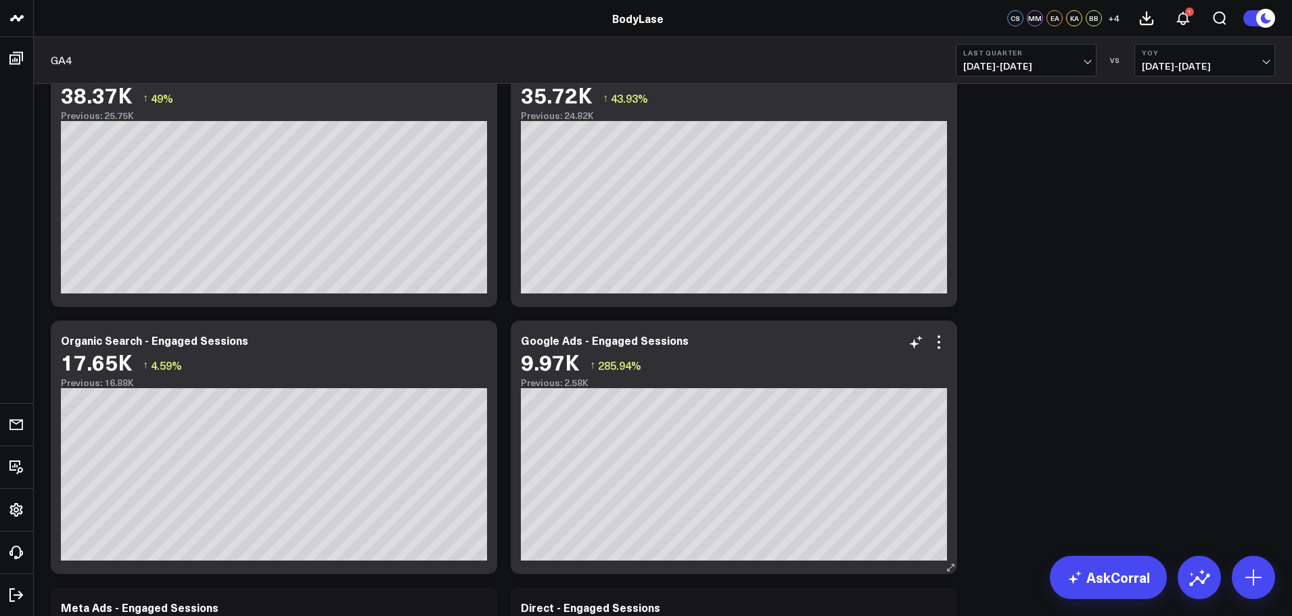
scroll to position [2638, 0]
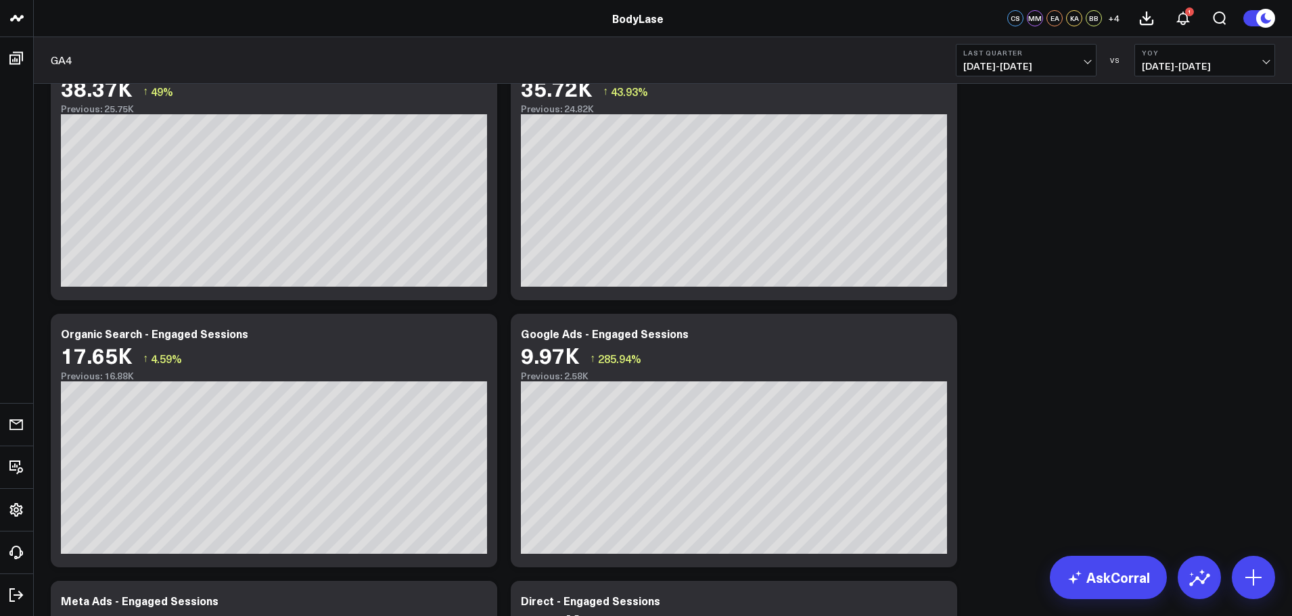
click at [482, 338] on icon at bounding box center [479, 335] width 16 height 16
click at [478, 337] on icon at bounding box center [479, 335] width 16 height 16
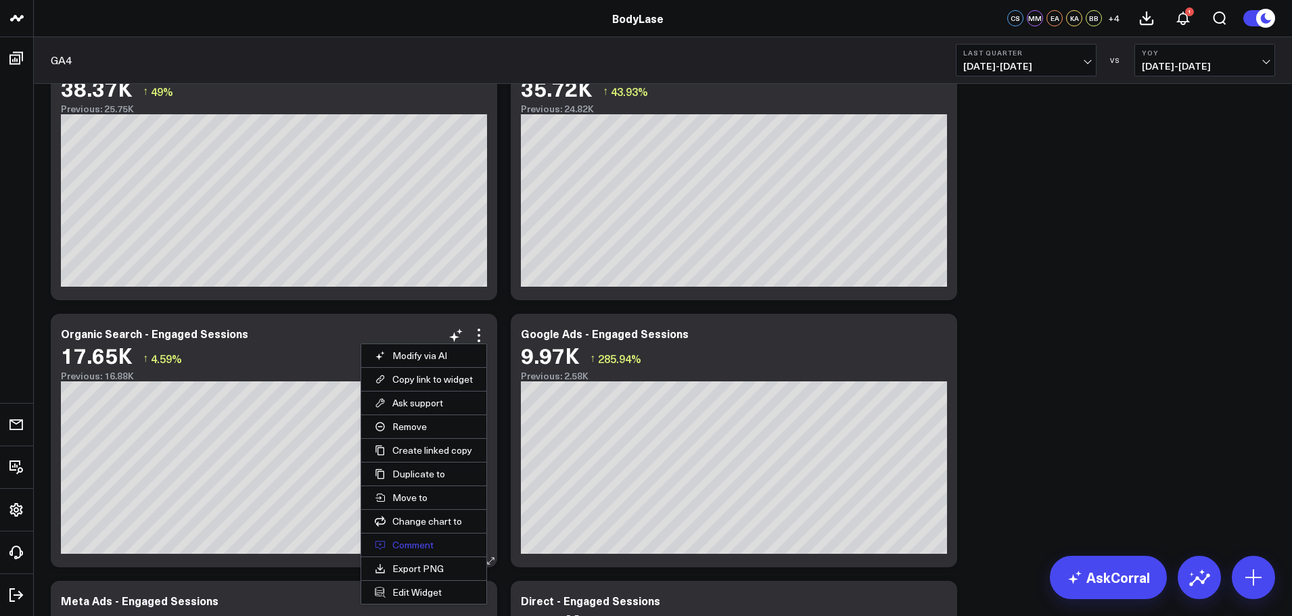
click at [406, 538] on button "Comment" at bounding box center [423, 545] width 125 height 23
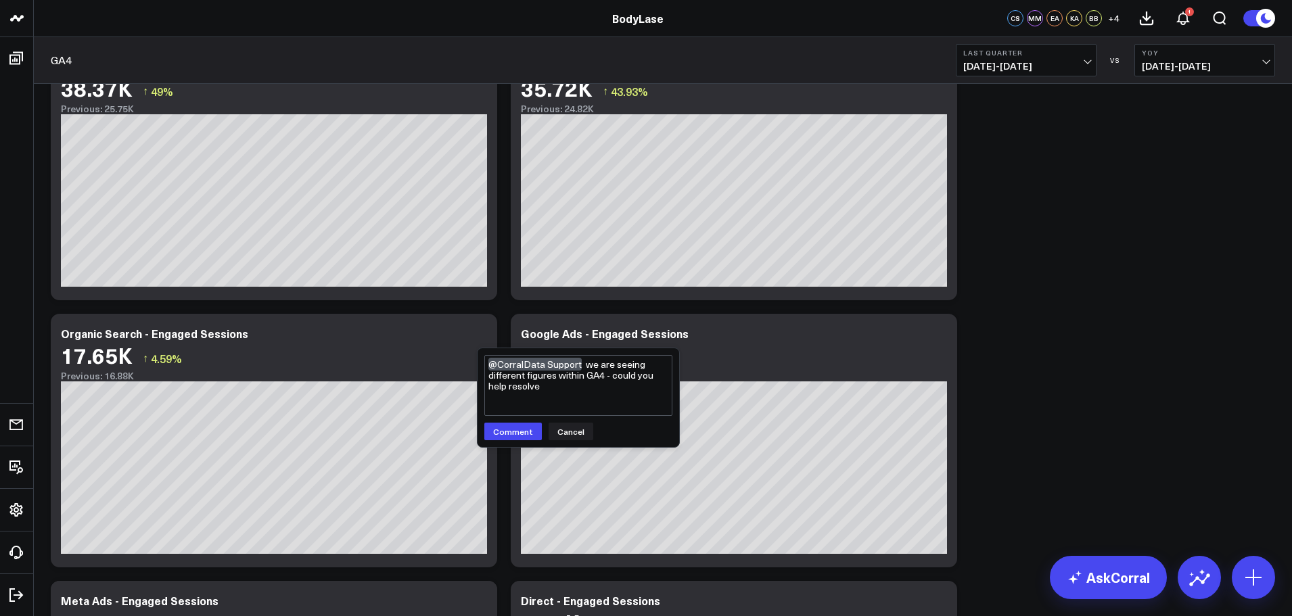
type textarea "@CorralData Support we are seeing different figures within GA4 - could you help…"
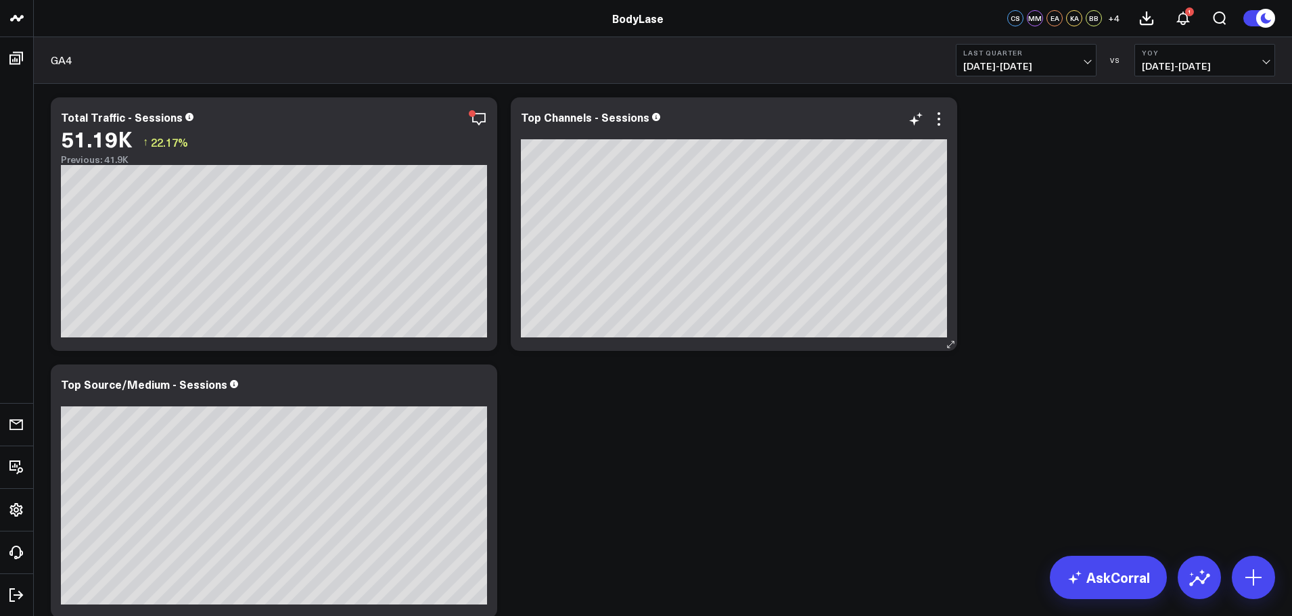
scroll to position [0, 0]
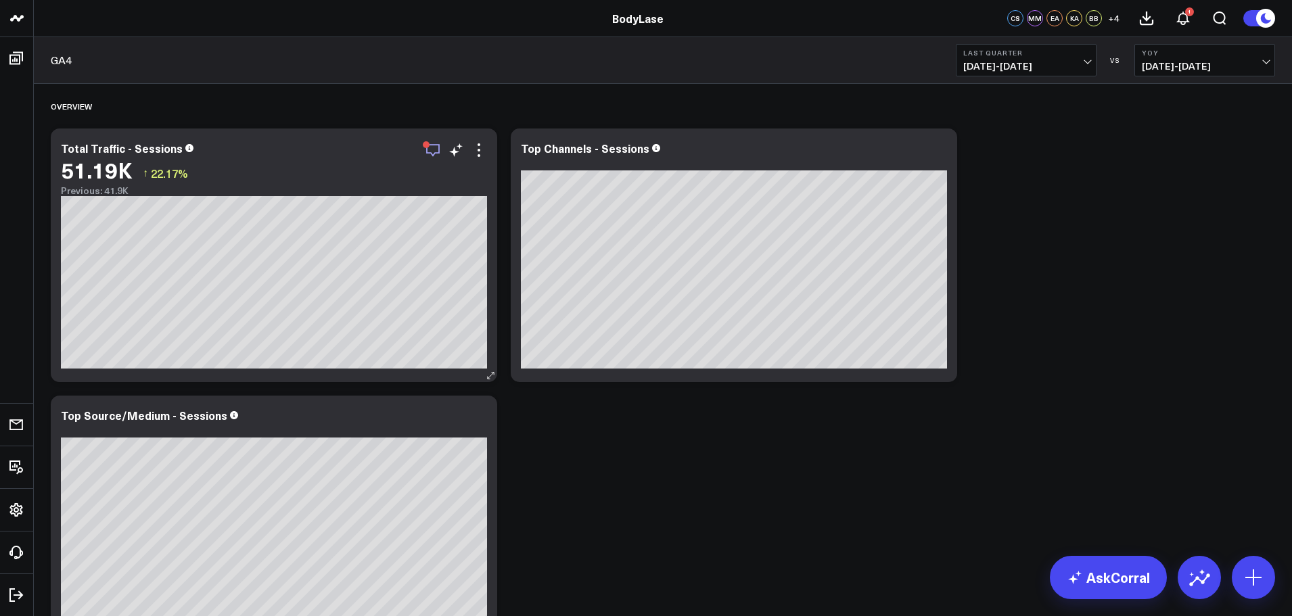
click at [437, 153] on icon "button" at bounding box center [433, 150] width 16 height 16
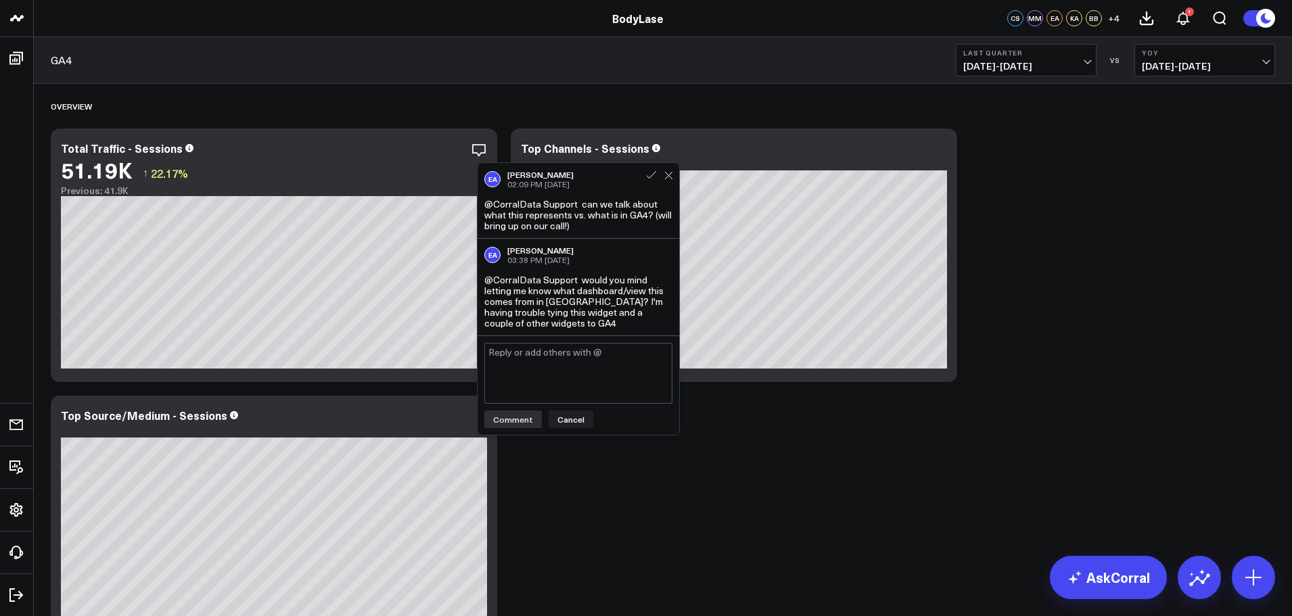
click at [673, 178] on div at bounding box center [658, 171] width 41 height 19
click at [671, 177] on icon at bounding box center [668, 175] width 9 height 9
